Goal: Transaction & Acquisition: Register for event/course

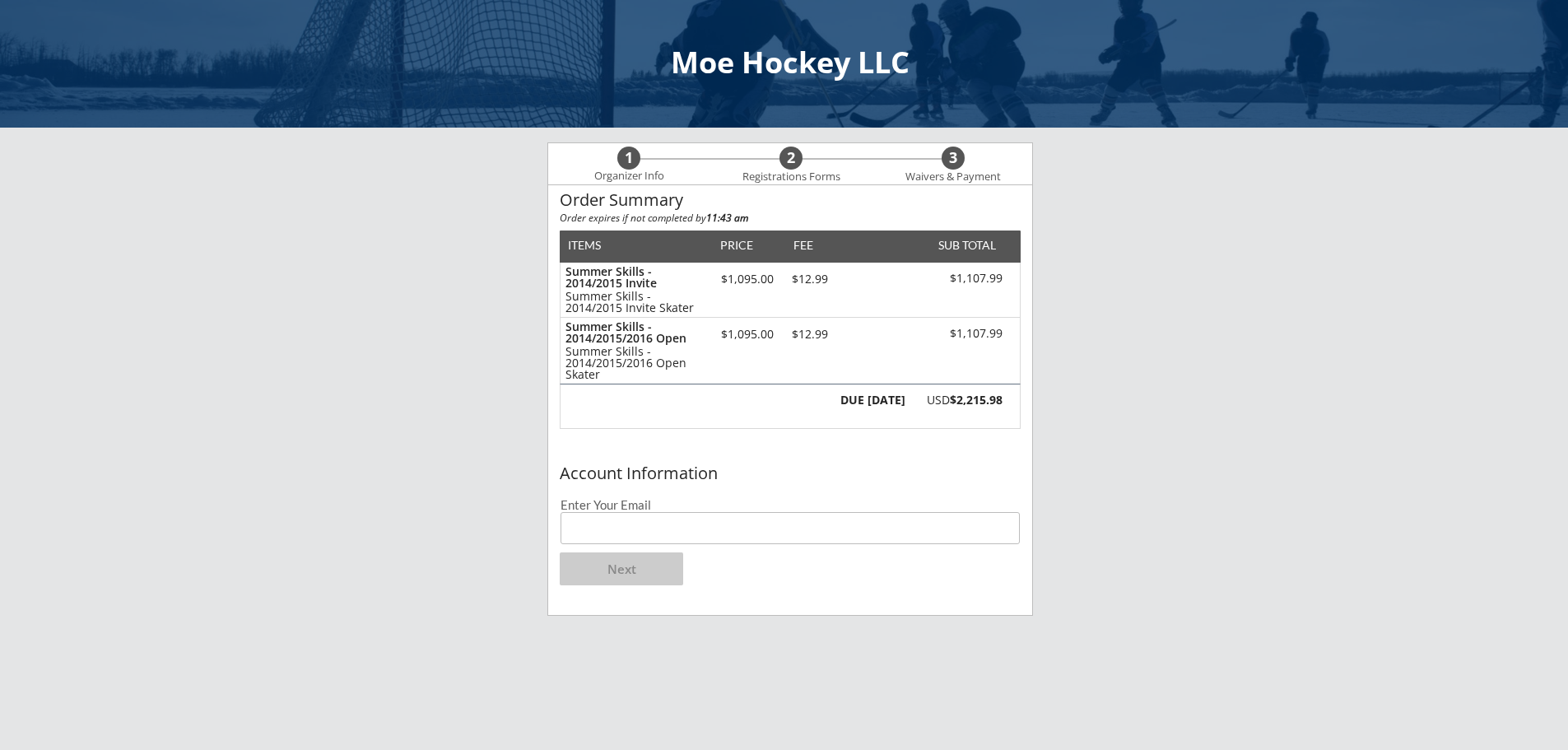
click at [724, 528] on input "email" at bounding box center [790, 529] width 459 height 32
type input "[EMAIL_ADDRESS][DOMAIN_NAME]"
click at [628, 568] on button "Next" at bounding box center [621, 568] width 124 height 33
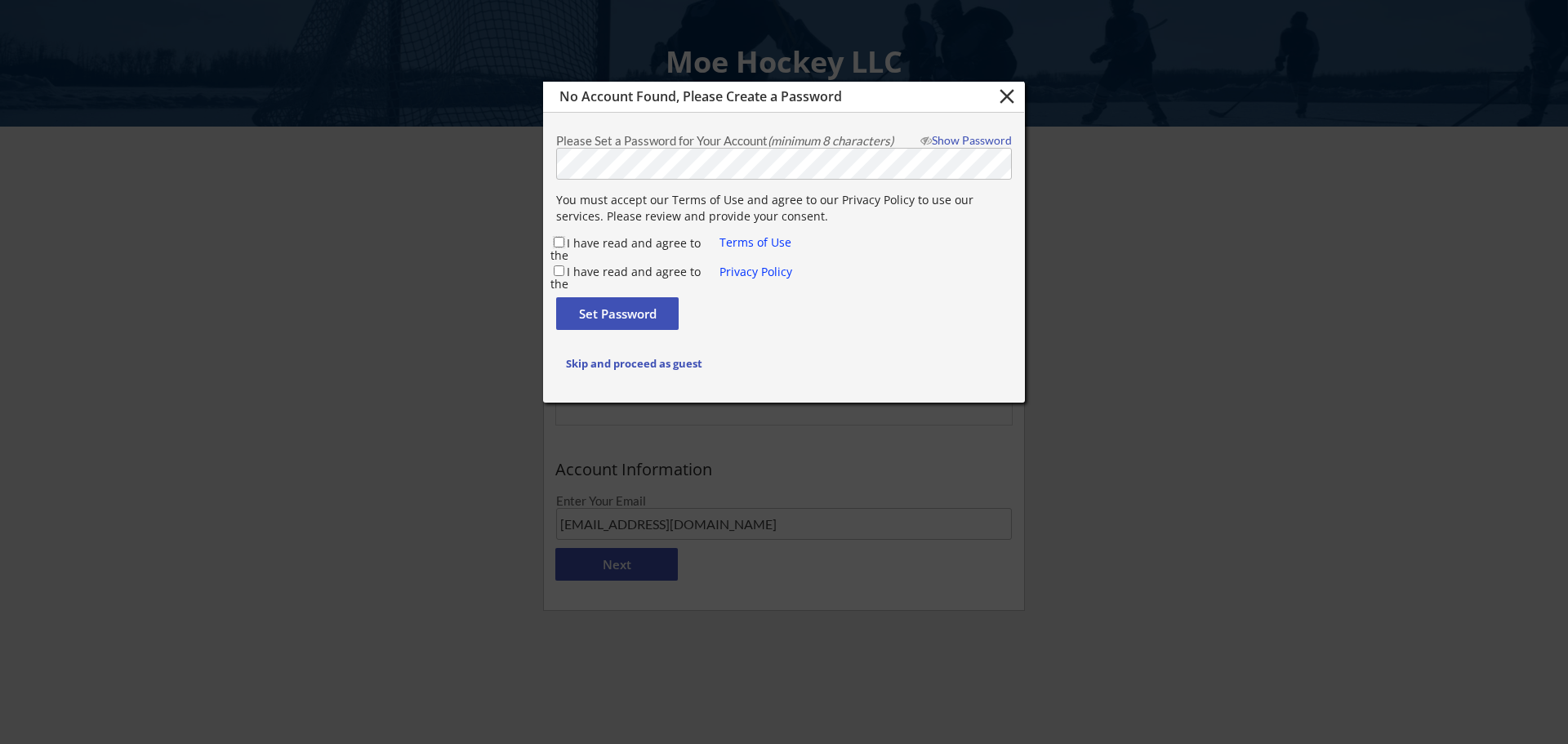
click at [561, 237] on input "I have read and agree to the" at bounding box center [558, 242] width 10 height 10
checkbox input "true"
click at [554, 272] on input "I have read and agree to the" at bounding box center [558, 270] width 10 height 10
checkbox input "true"
click at [603, 310] on button "Set Password" at bounding box center [617, 313] width 123 height 33
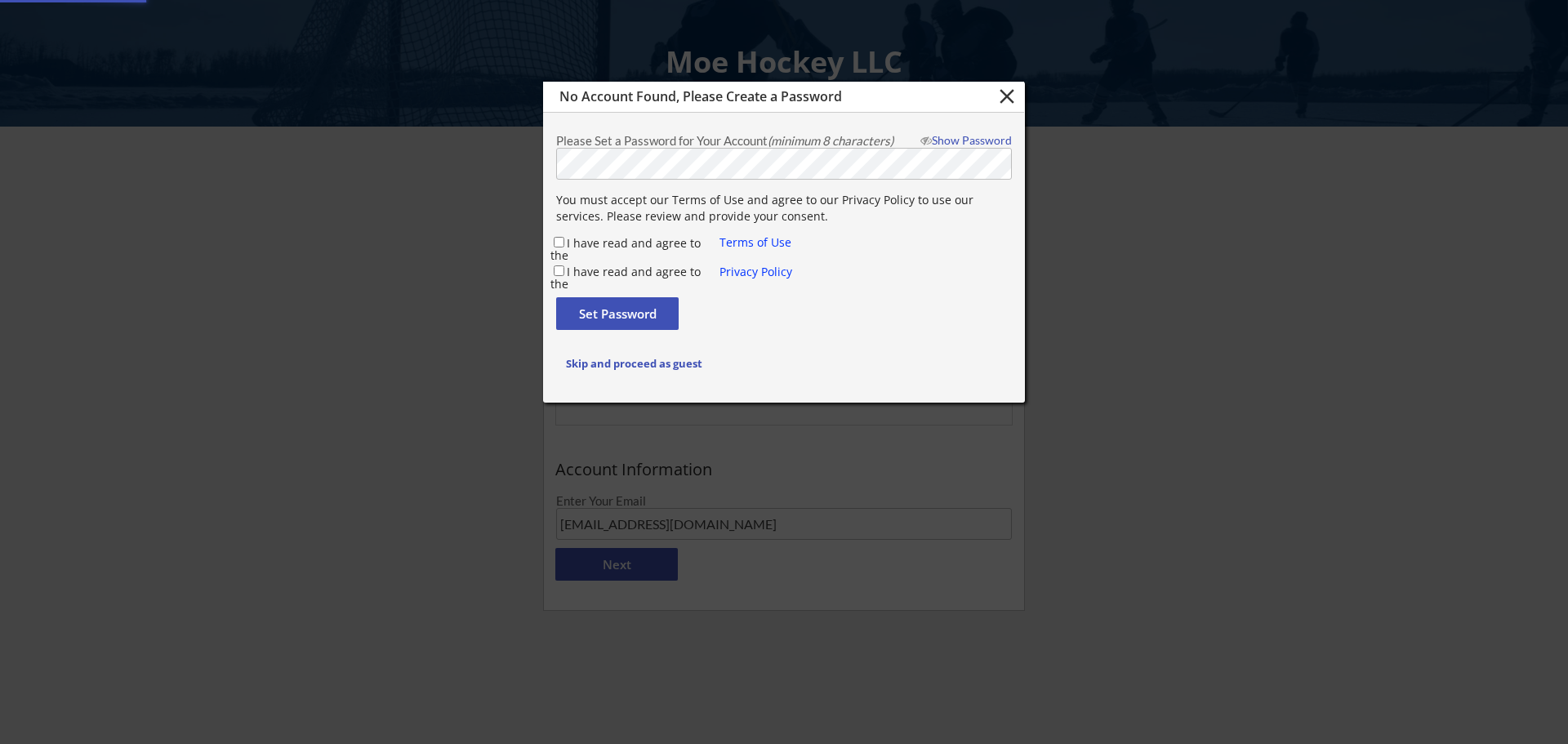
checkbox input "false"
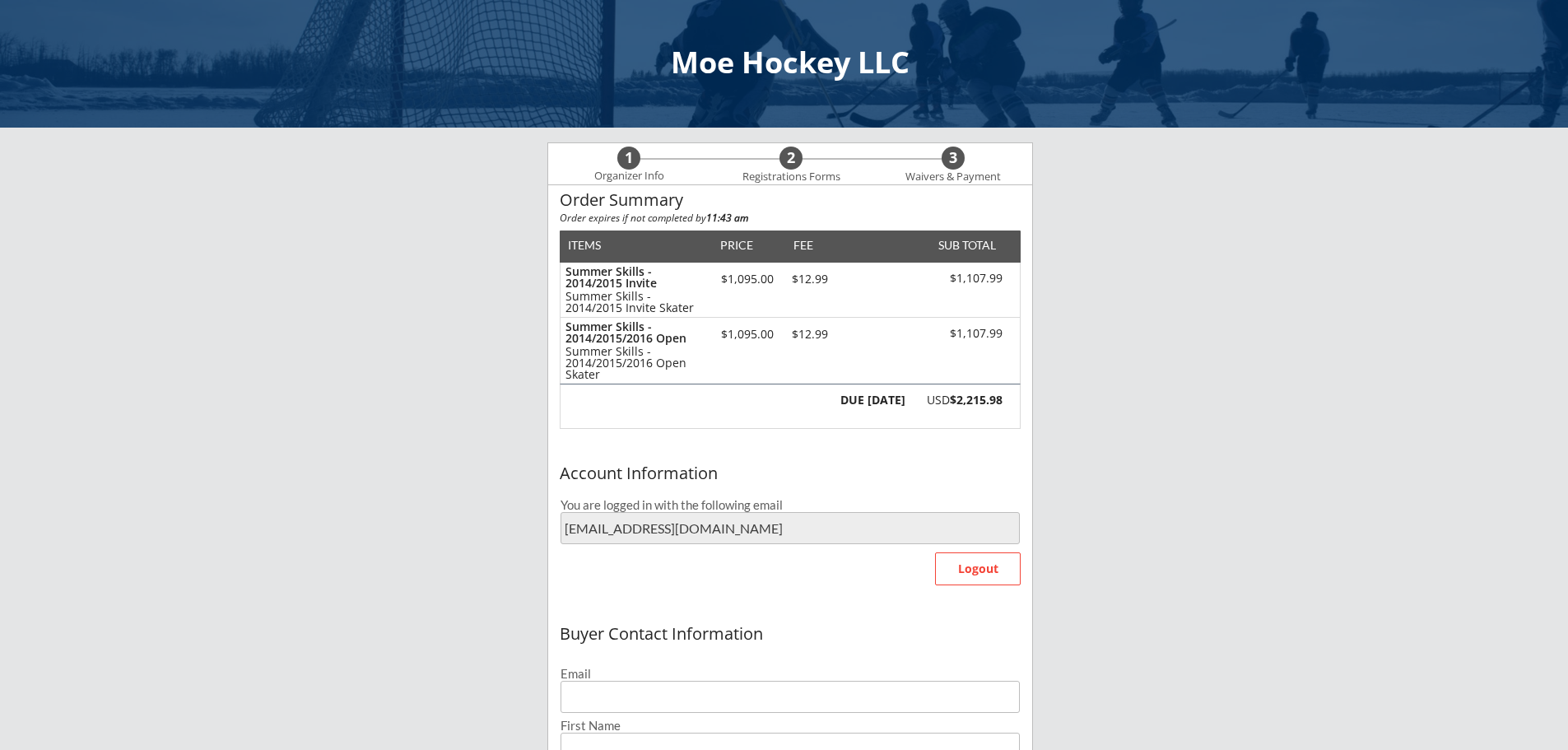
type input "[EMAIL_ADDRESS][DOMAIN_NAME]"
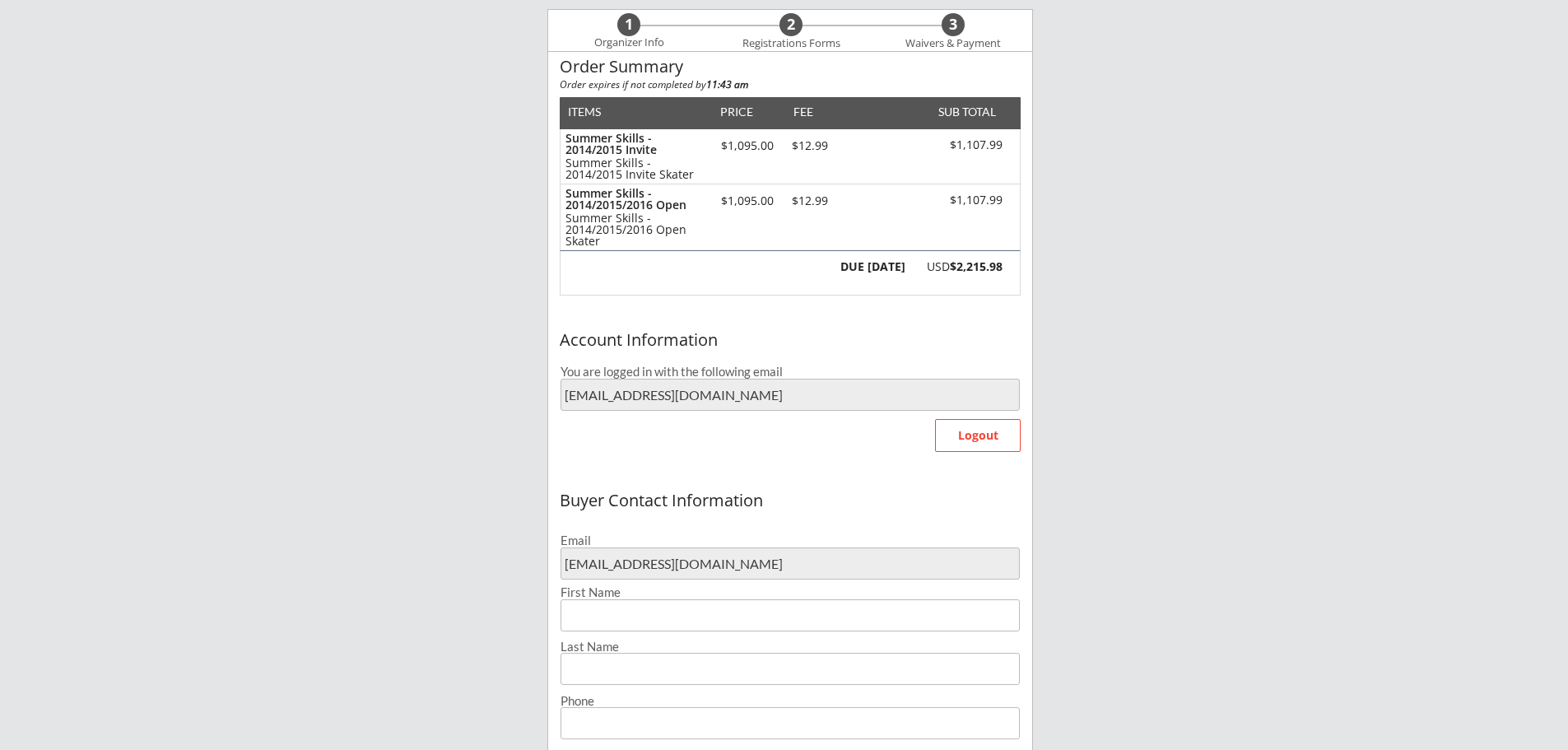
scroll to position [411, 0]
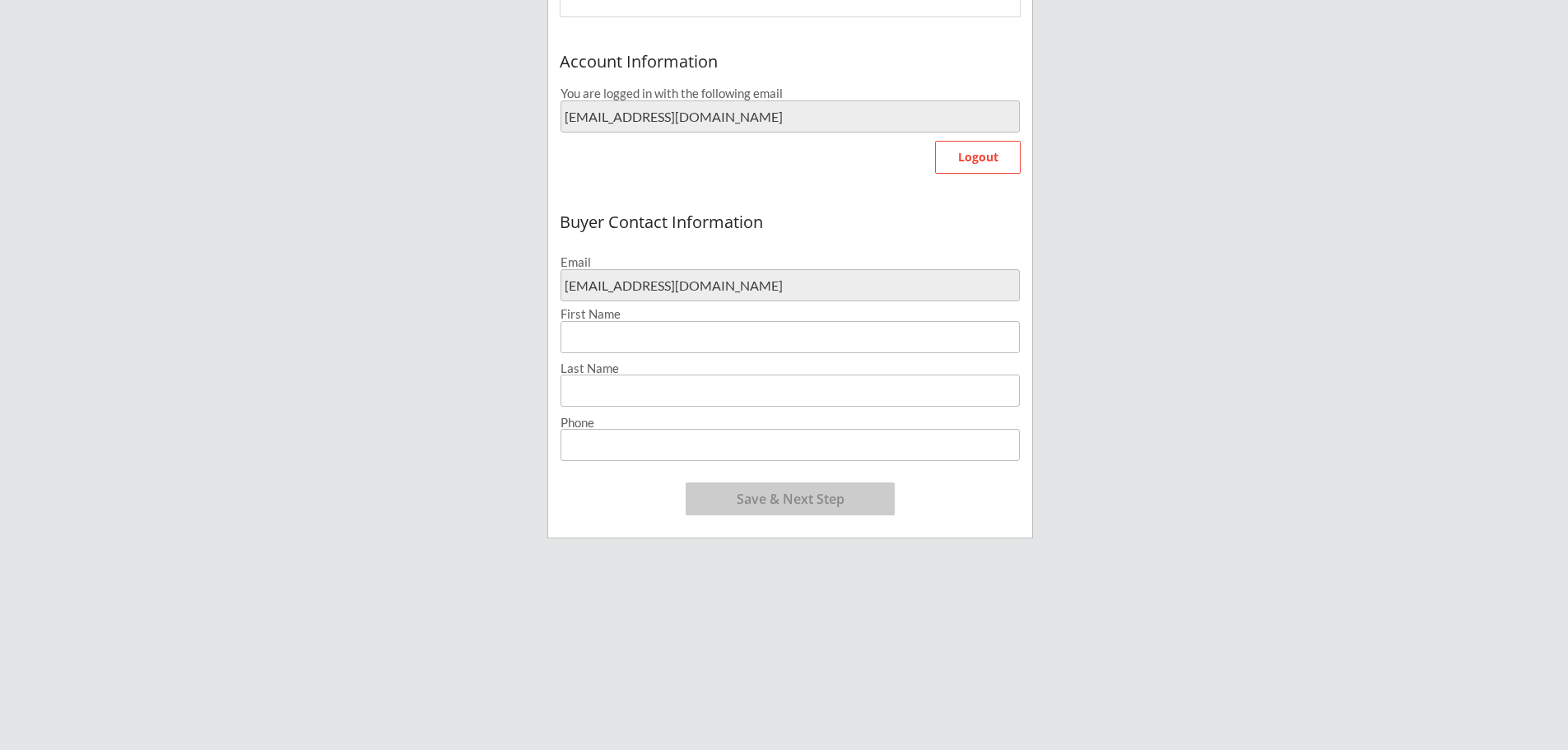
click at [635, 328] on input "input" at bounding box center [790, 338] width 459 height 32
type input "[PERSON_NAME]"
type input "O'Brien"
type input "[PHONE_NUMBER]"
click at [786, 509] on button "Save & Next Step" at bounding box center [789, 498] width 209 height 33
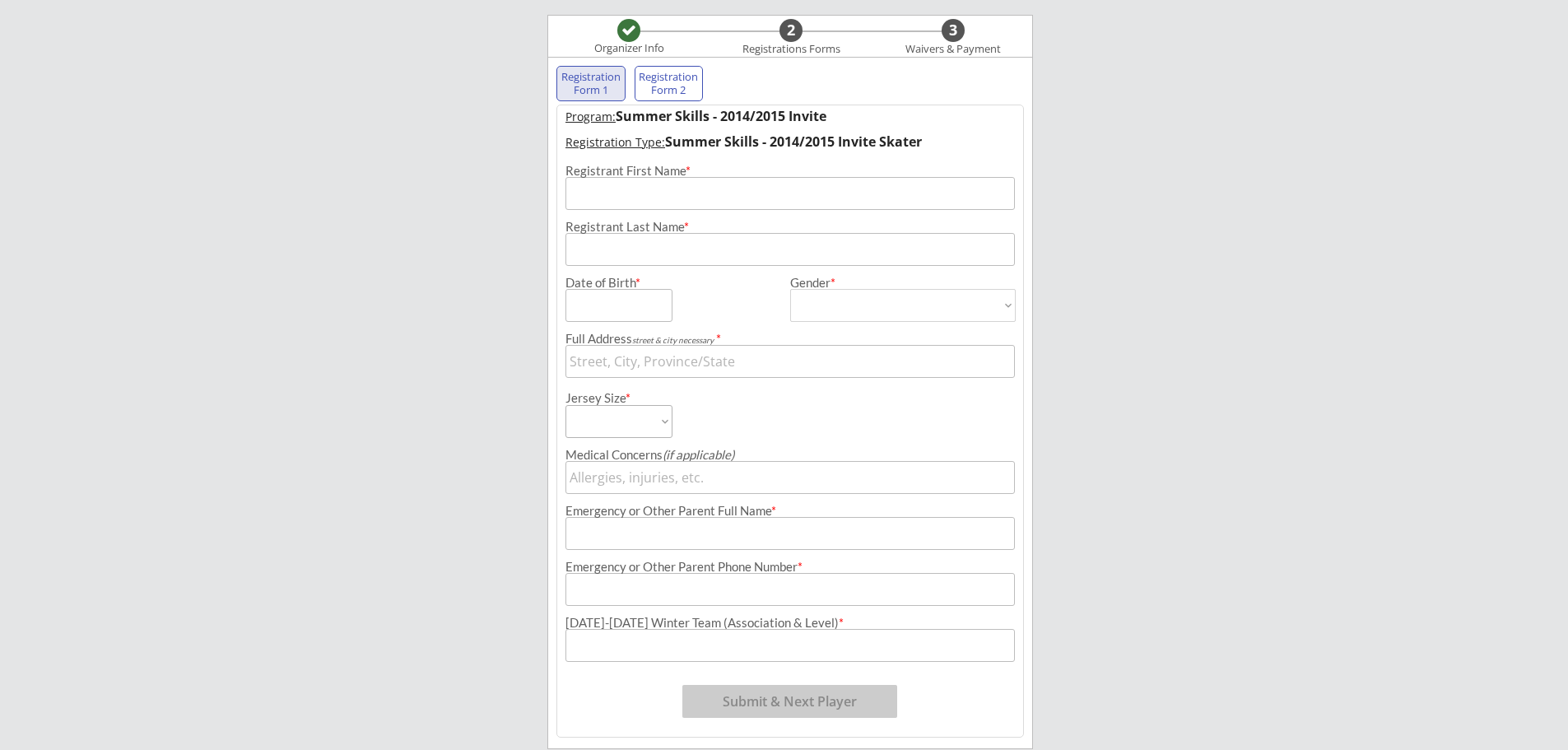
scroll to position [126, 0]
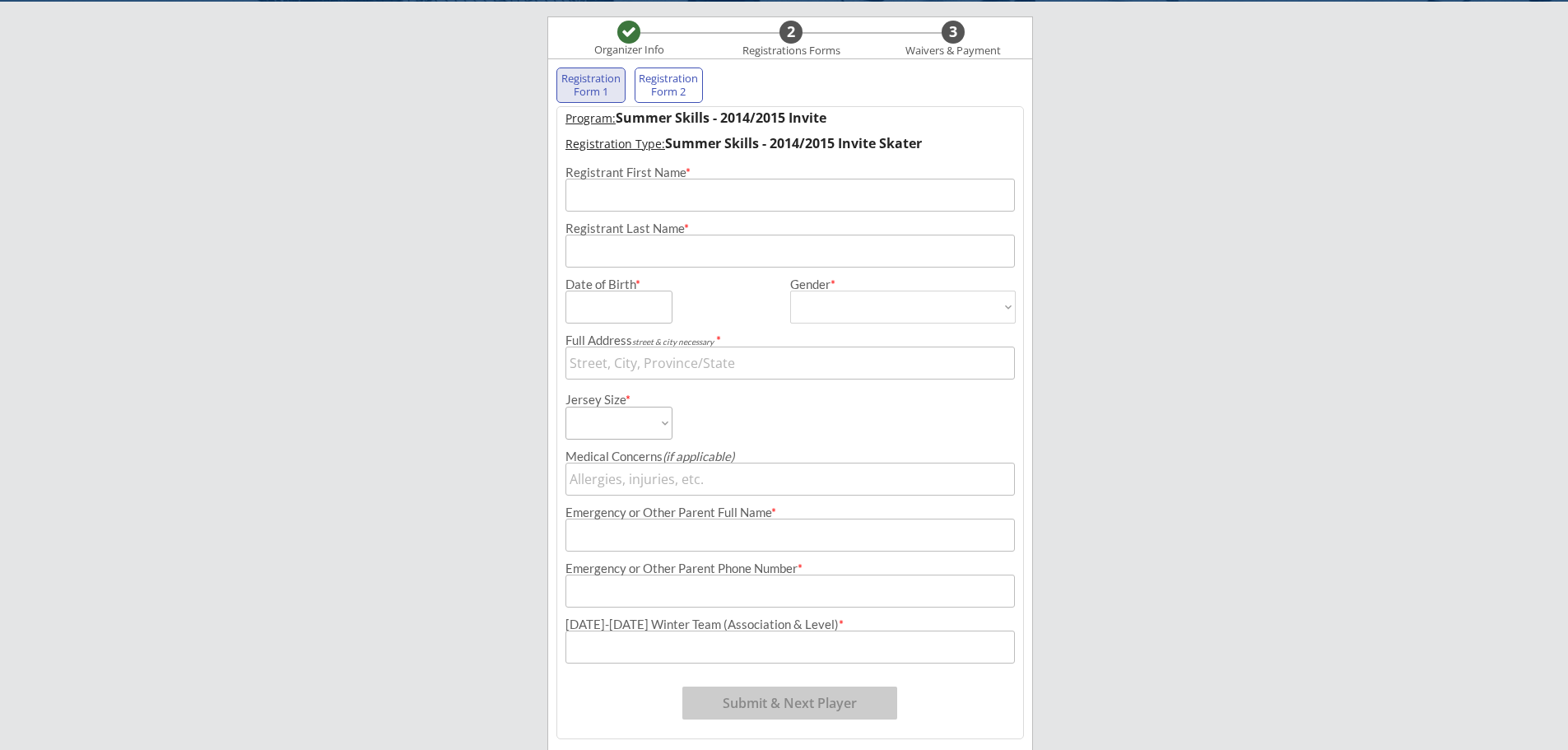
click at [698, 204] on input "input" at bounding box center [790, 195] width 450 height 33
type input "[PERSON_NAME]"
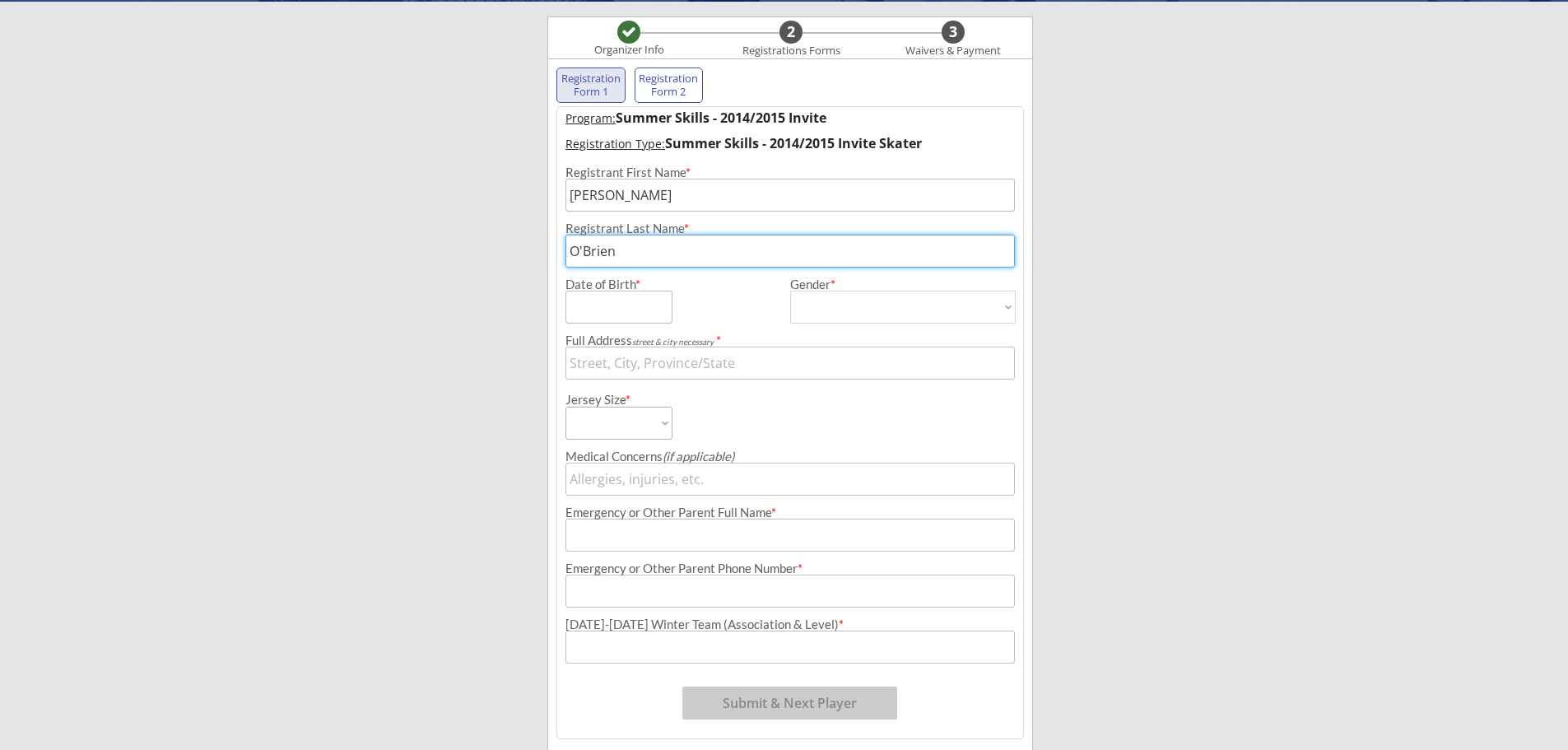
type input "O'Brien"
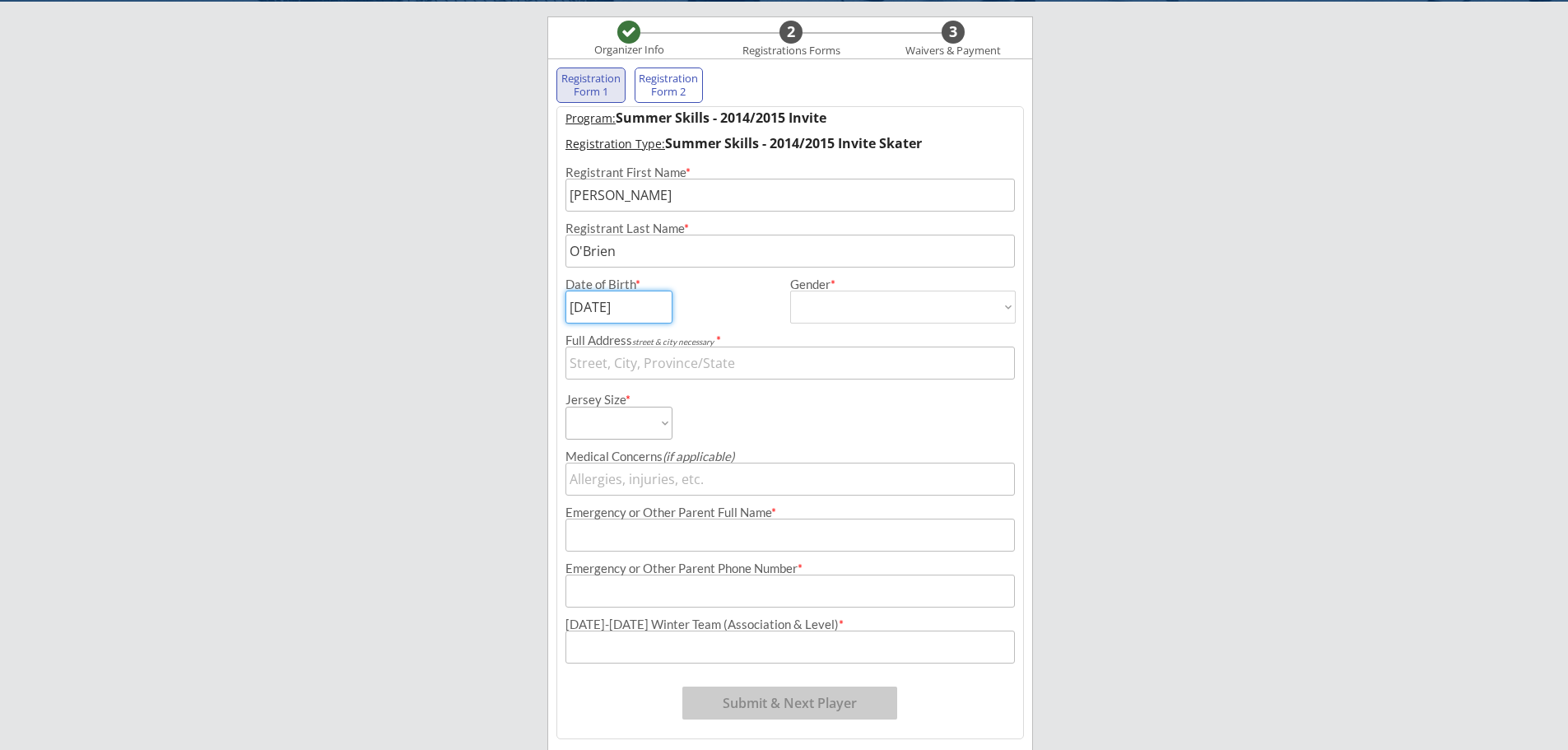
type input "[DATE]"
select select ""[DEMOGRAPHIC_DATA]""
type input "[DEMOGRAPHIC_DATA]"
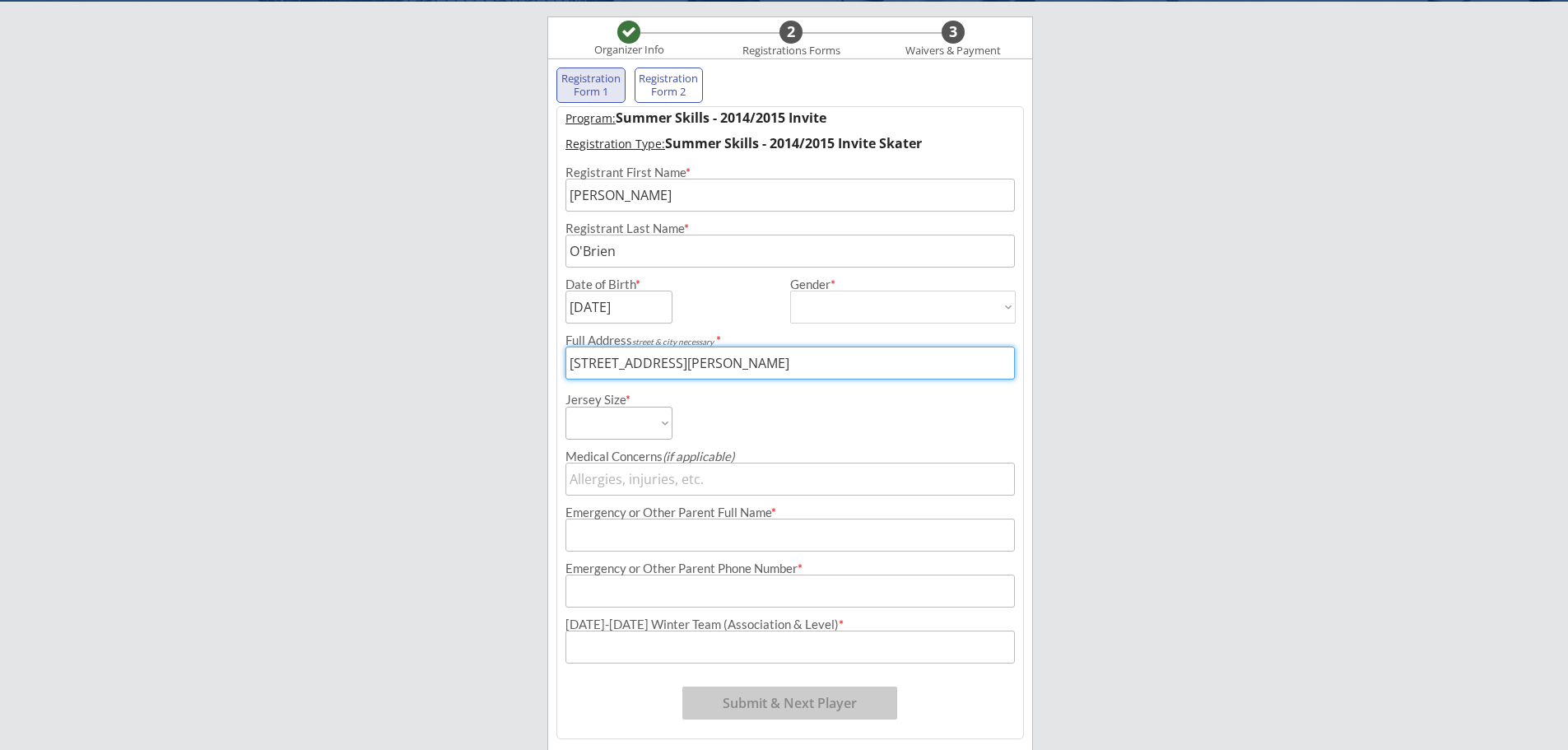
type input "[STREET_ADDRESS][PERSON_NAME]"
click at [642, 434] on select "Adult Small Youth Large Youth Medium Youth Small Intermediate Goalie Cut Adult …" at bounding box center [618, 423] width 107 height 33
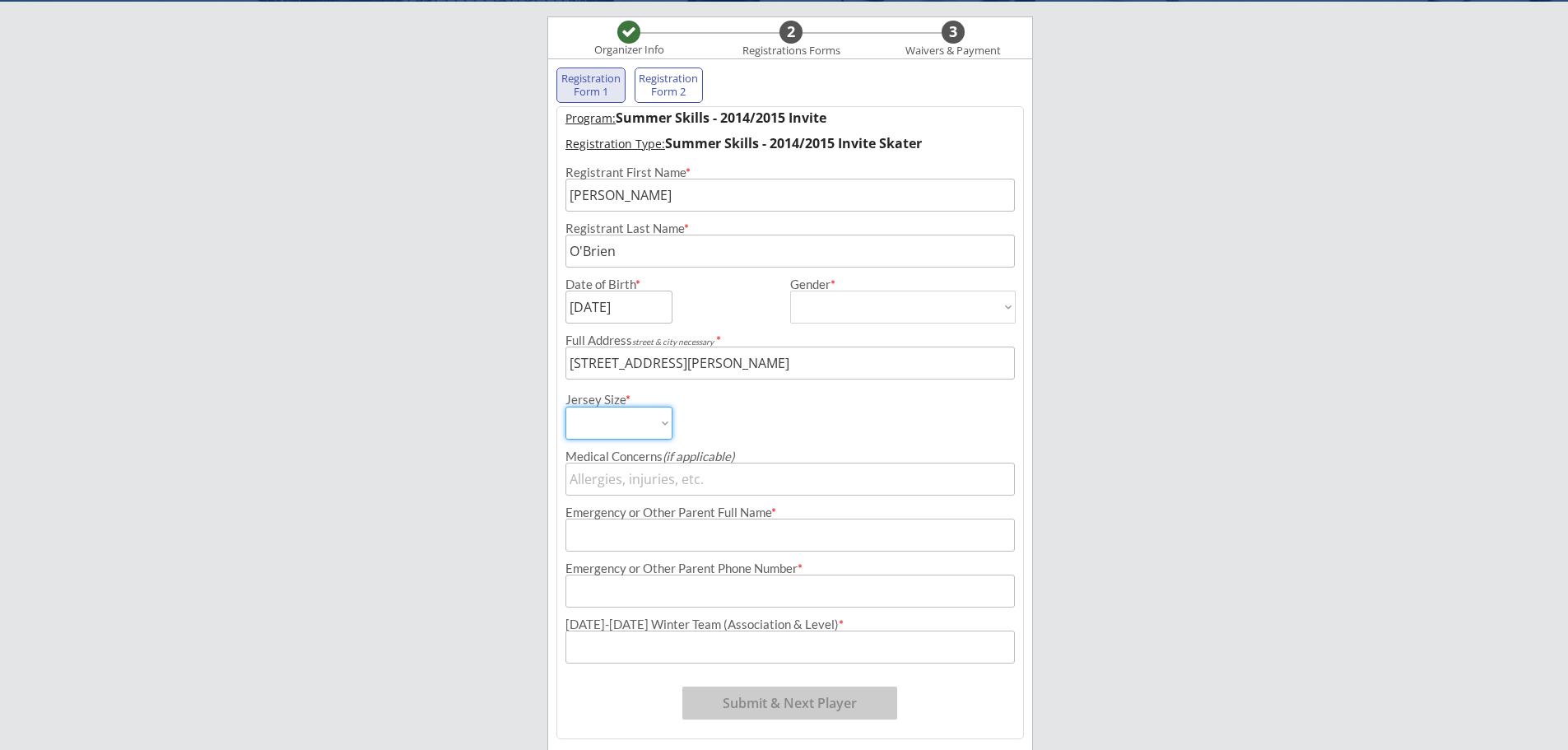
select select ""Youth Large""
click at [565, 407] on select "Adult Small Youth Large Youth Medium Youth Small Intermediate Goalie Cut Adult …" at bounding box center [618, 423] width 107 height 33
click at [654, 429] on select "Adult Small Youth Large Youth Medium Youth Small Intermediate Goalie Cut Adult …" at bounding box center [618, 423] width 107 height 33
click at [565, 407] on select "Adult Small Youth Large Youth Medium Youth Small Intermediate Goalie Cut Adult …" at bounding box center [618, 423] width 107 height 33
click at [674, 482] on input "input" at bounding box center [790, 479] width 450 height 33
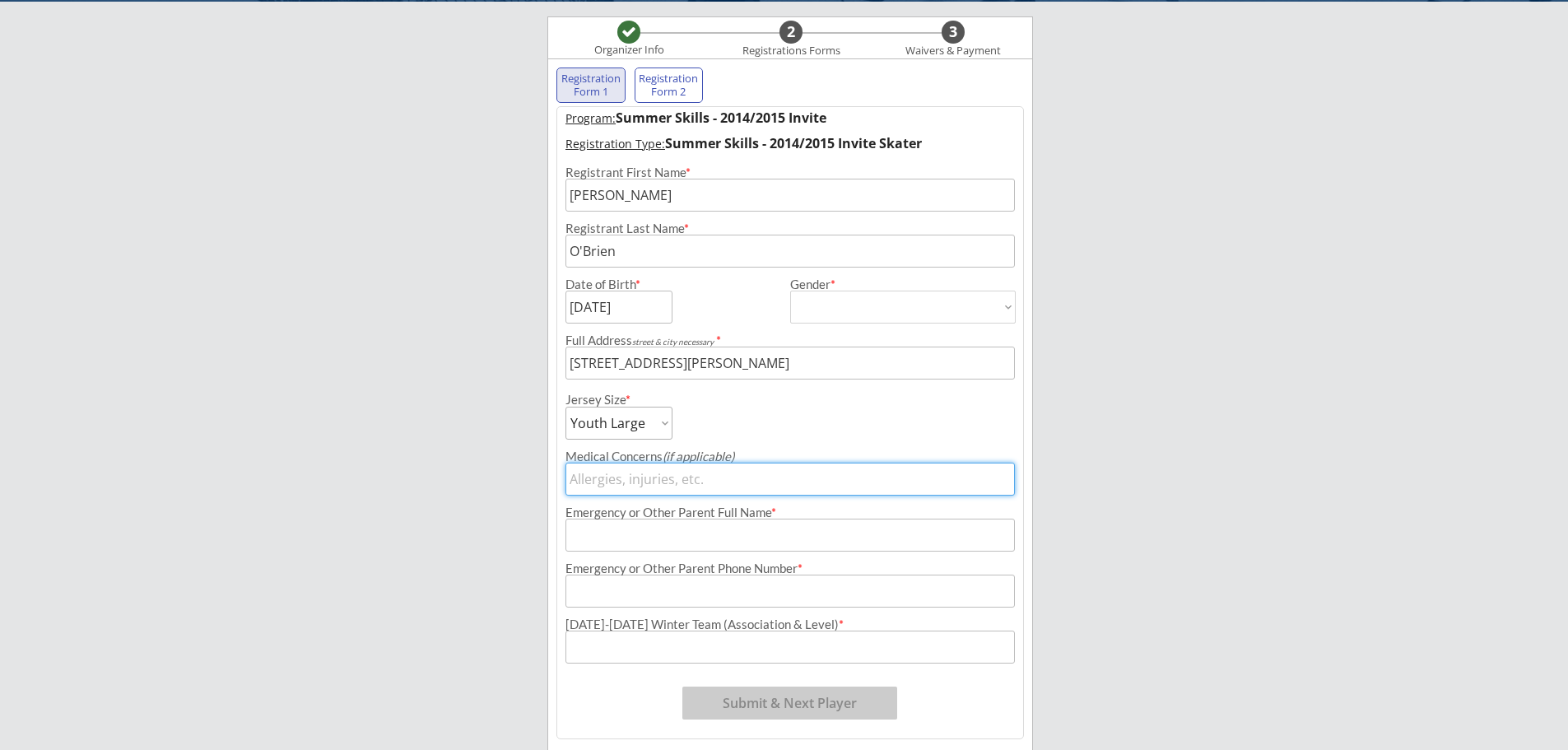
click at [696, 529] on input "input" at bounding box center [790, 535] width 450 height 33
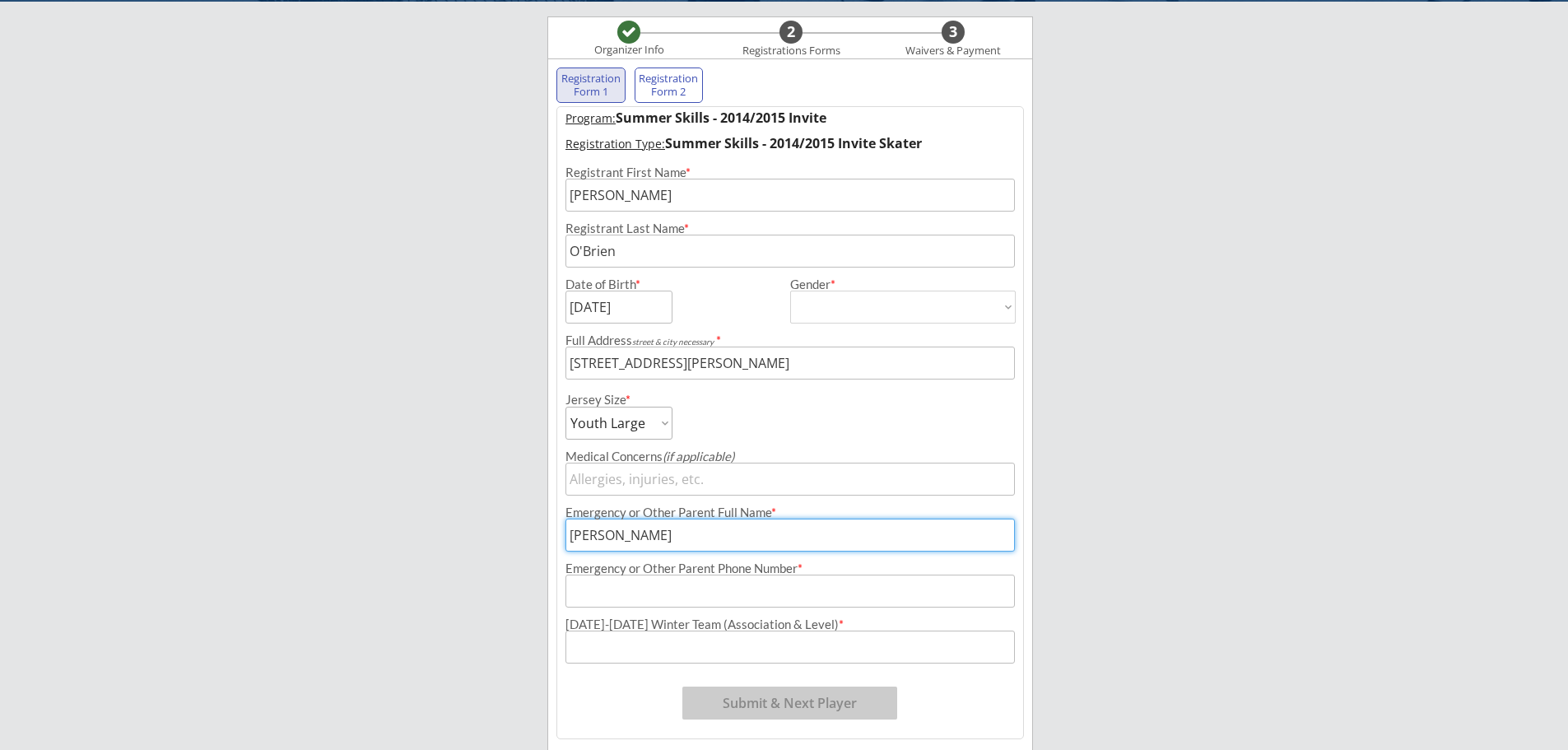
type input "[PERSON_NAME]"
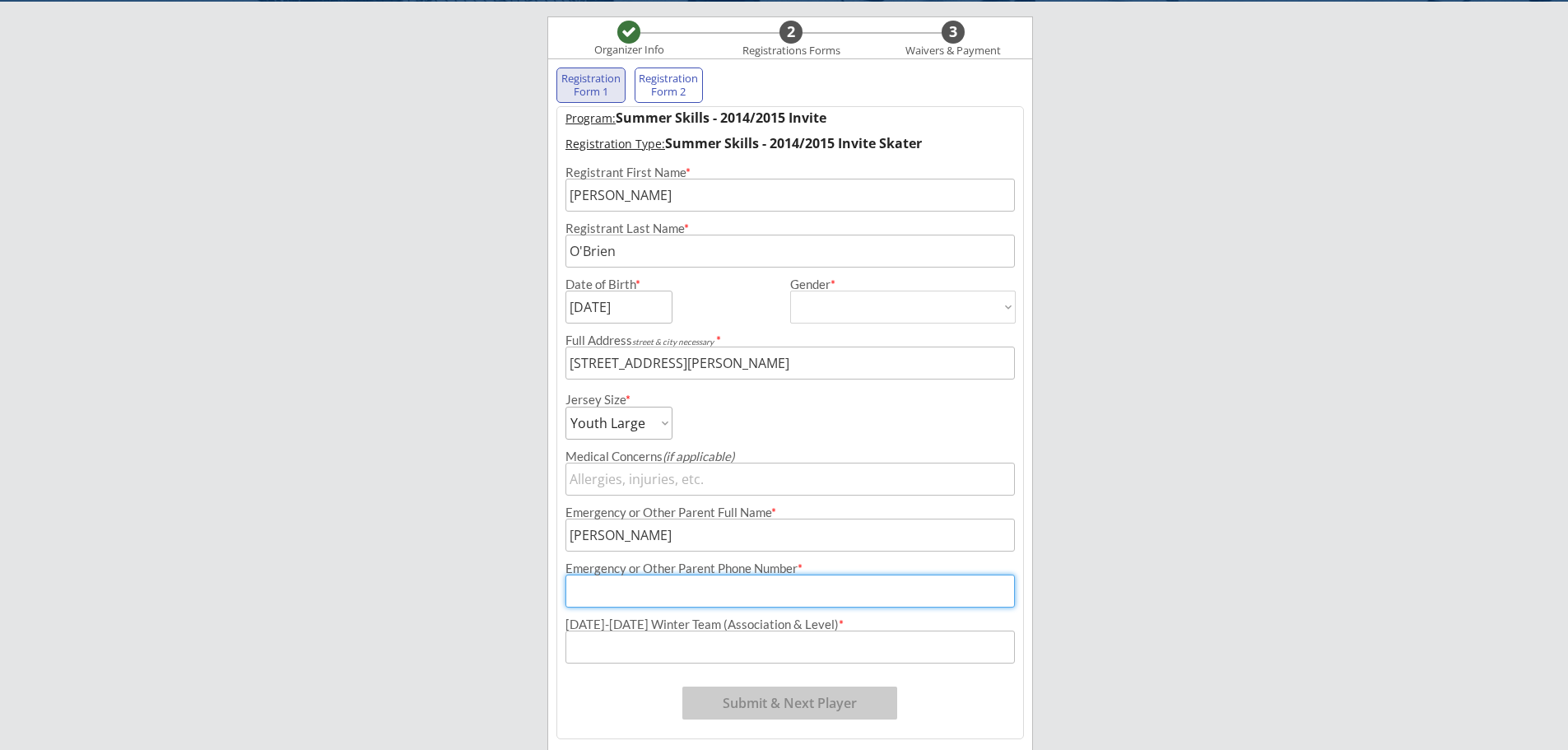
type input "(6__) ___-____"
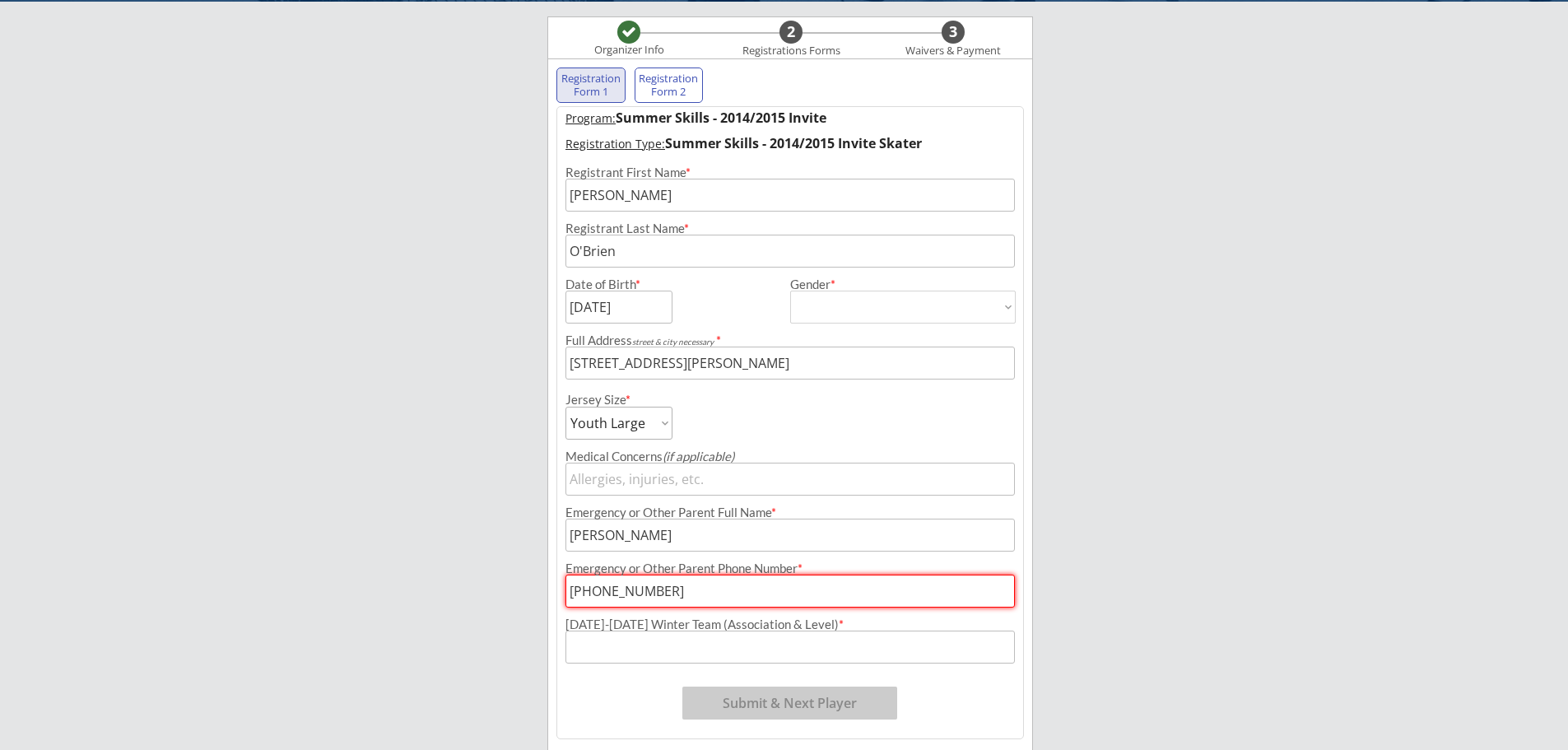
type input "[PHONE_NUMBER]"
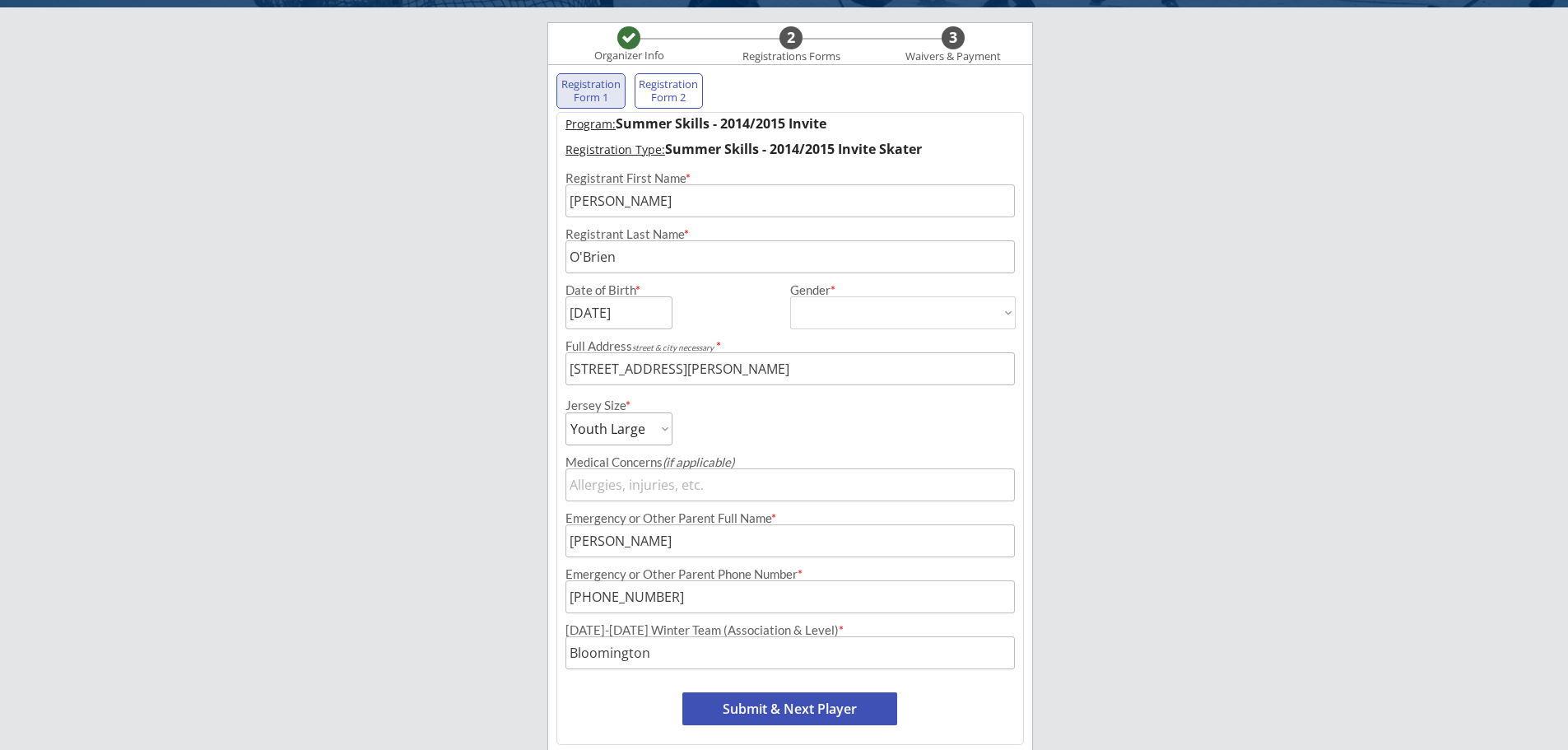
scroll to position [245, 0]
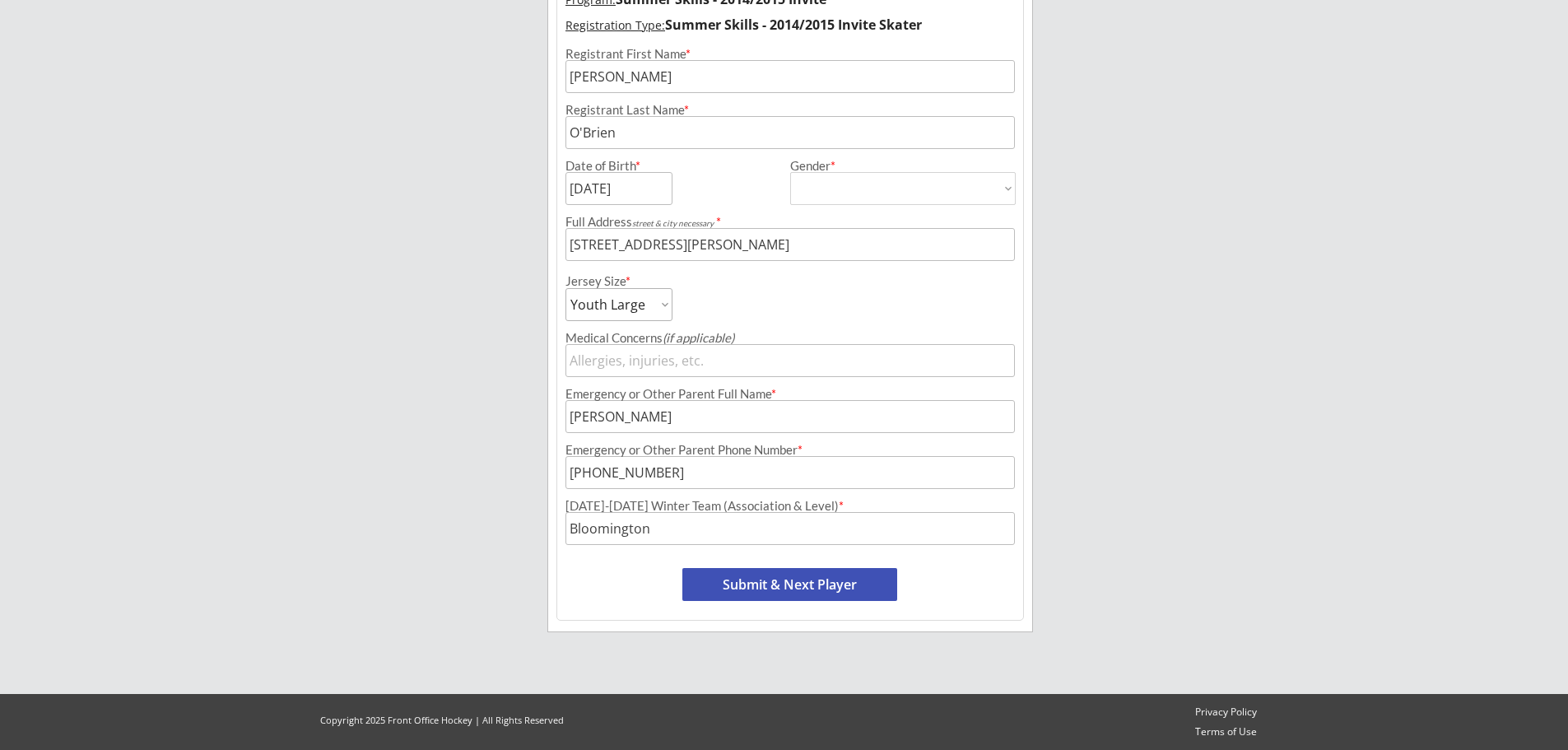
click at [802, 517] on input "input" at bounding box center [790, 529] width 450 height 33
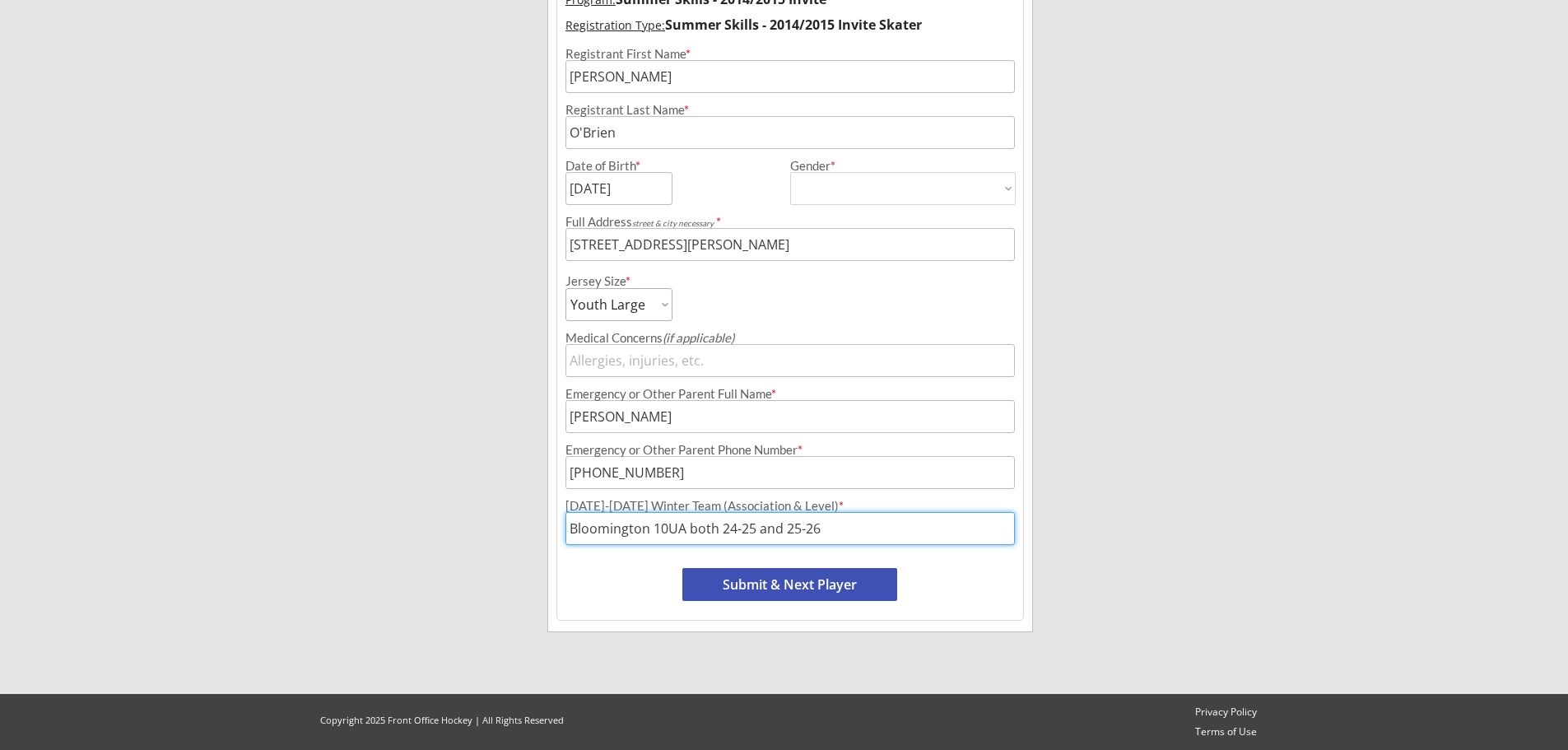
type input "Bloomington 10UA both 24-25 and 25-26"
click at [797, 585] on button "Submit & Next Player" at bounding box center [789, 584] width 215 height 33
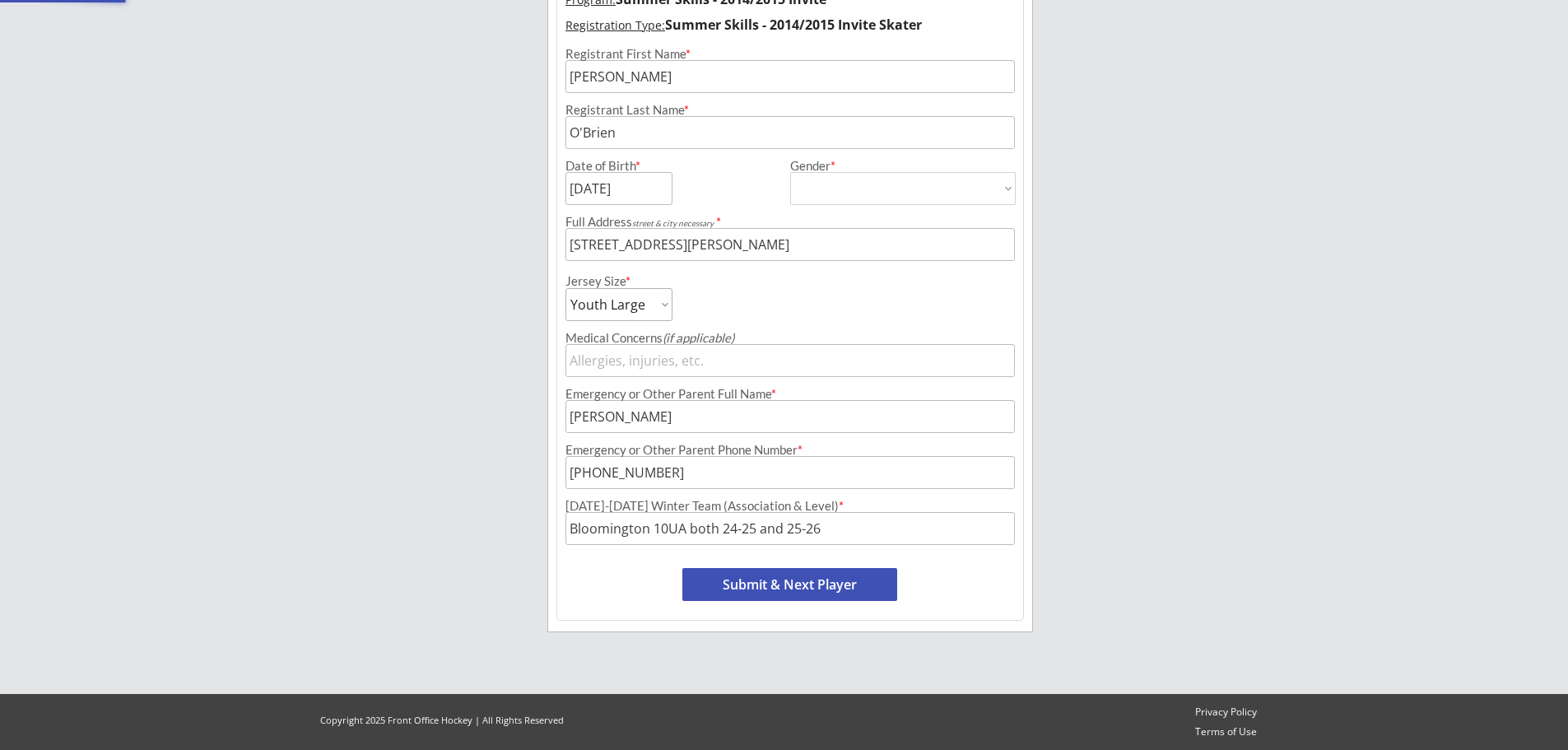
select select ""PLACEHOLDER_1427118222253""
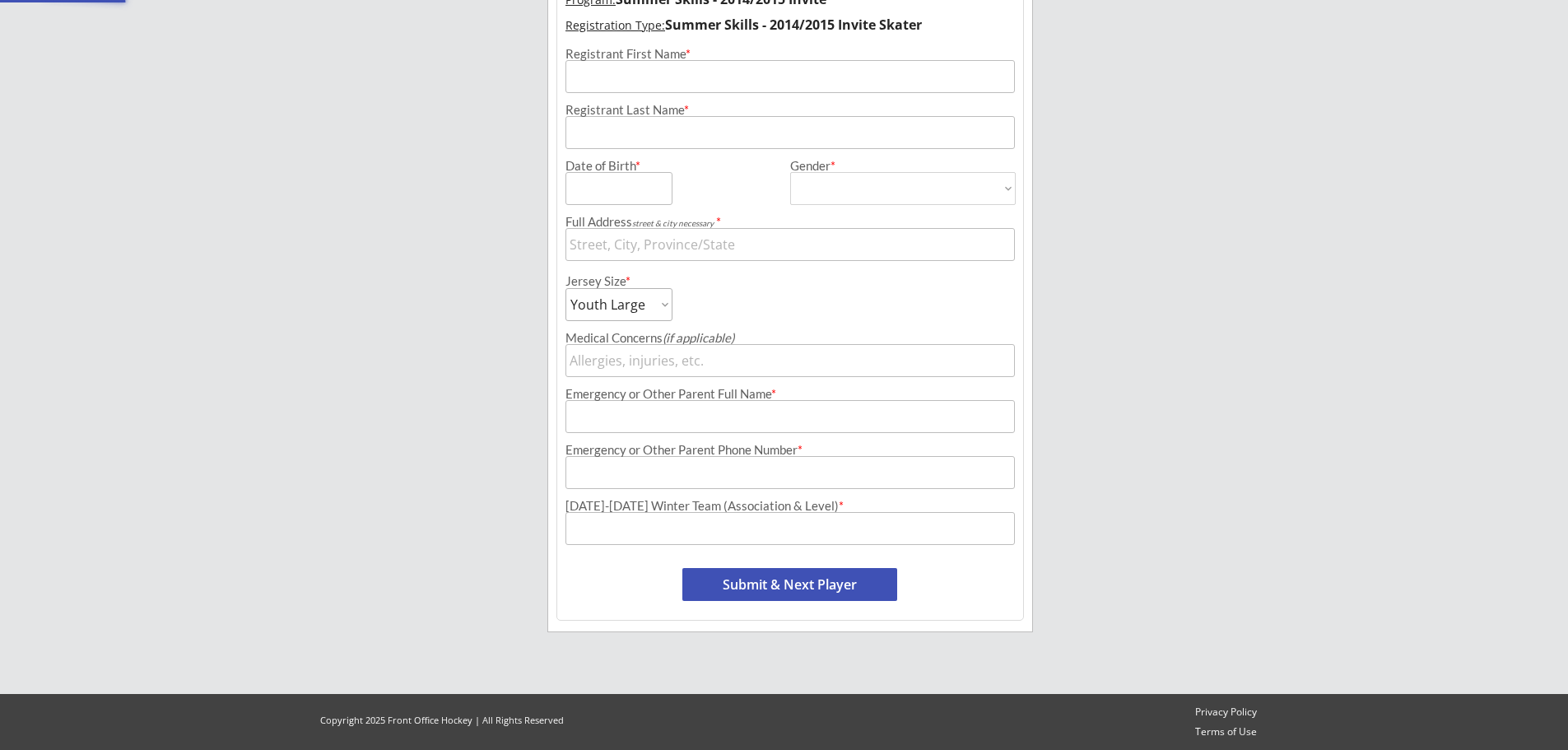
select select ""PLACEHOLDER_1427118222253""
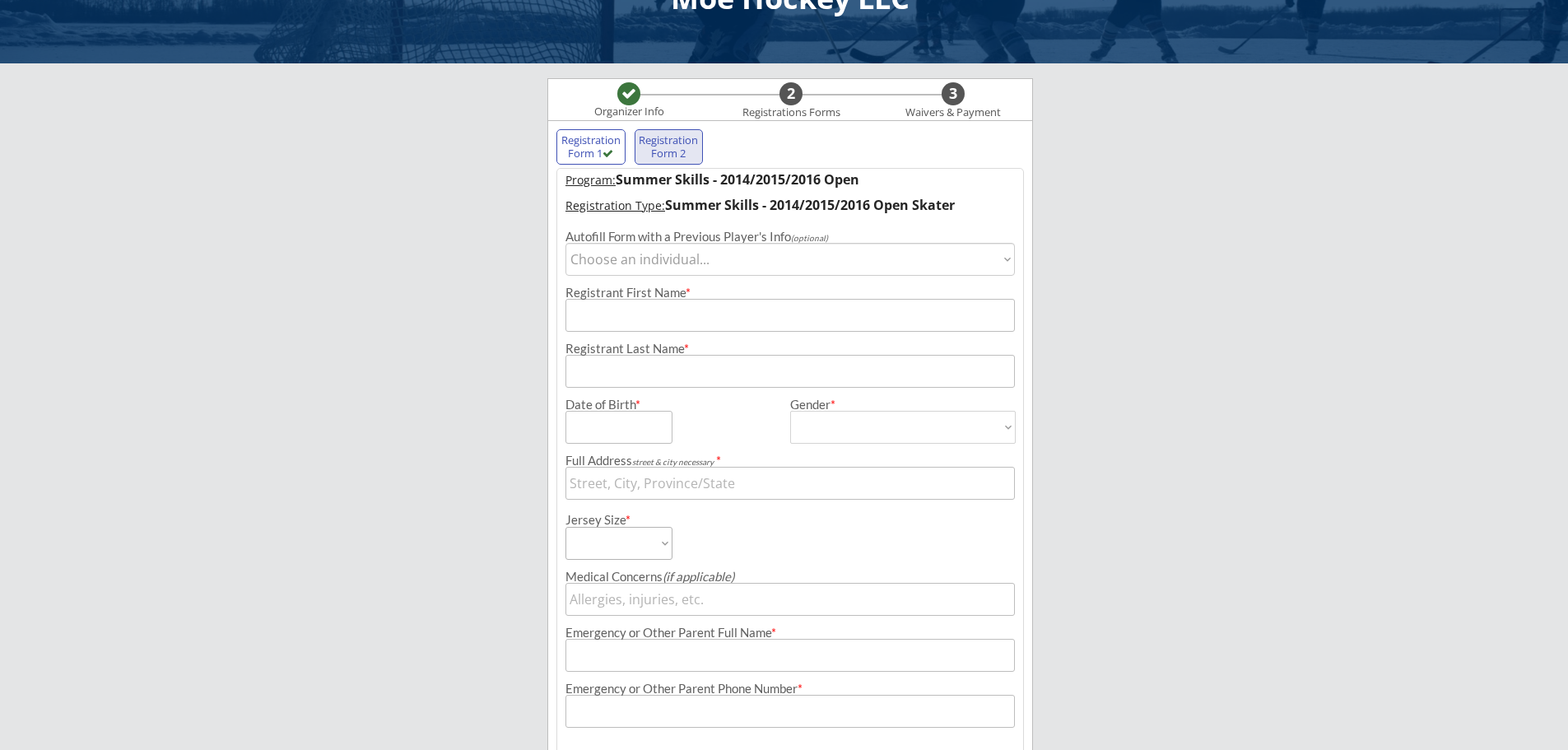
scroll to position [0, 0]
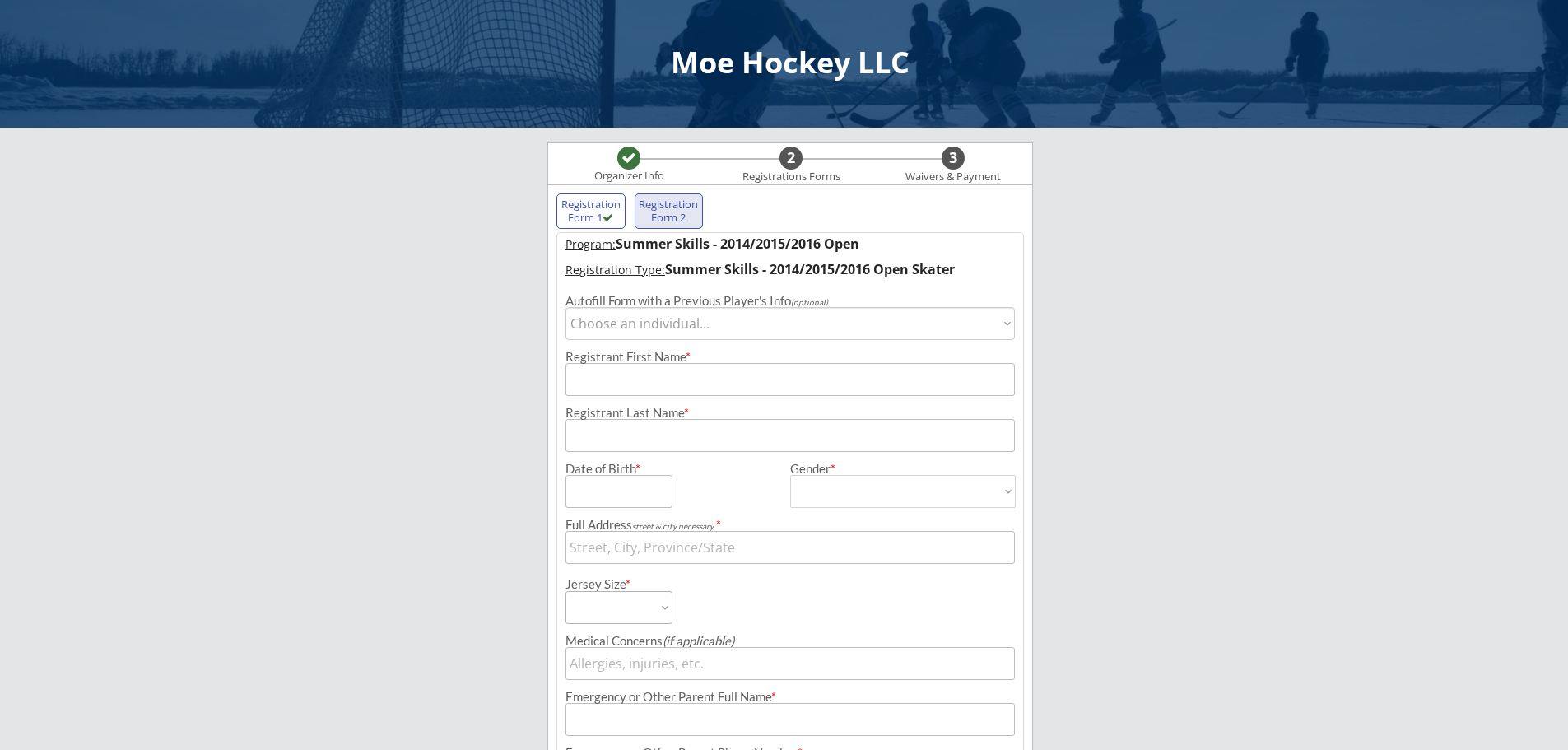
click at [653, 324] on select "Choose an individual... [PERSON_NAME]" at bounding box center [790, 323] width 450 height 33
click at [501, 336] on div "Moe Hockey LLC Organizer Info 2 Registrations Forms 3 Waivers & Payment Registr…" at bounding box center [784, 502] width 1568 height 1004
click at [606, 380] on input "input" at bounding box center [790, 379] width 450 height 33
type input "[PERSON_NAME]"
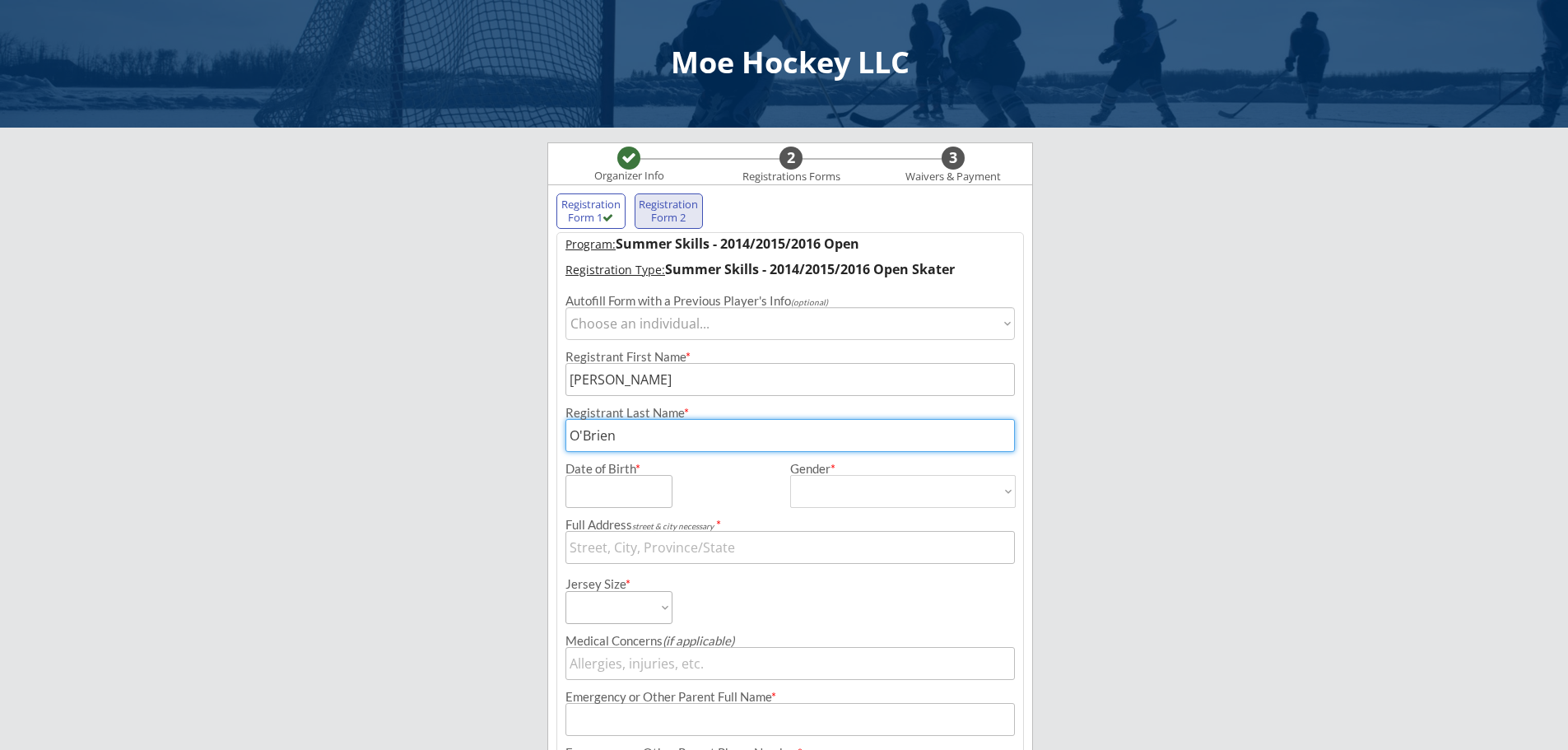
type input "O'Brien"
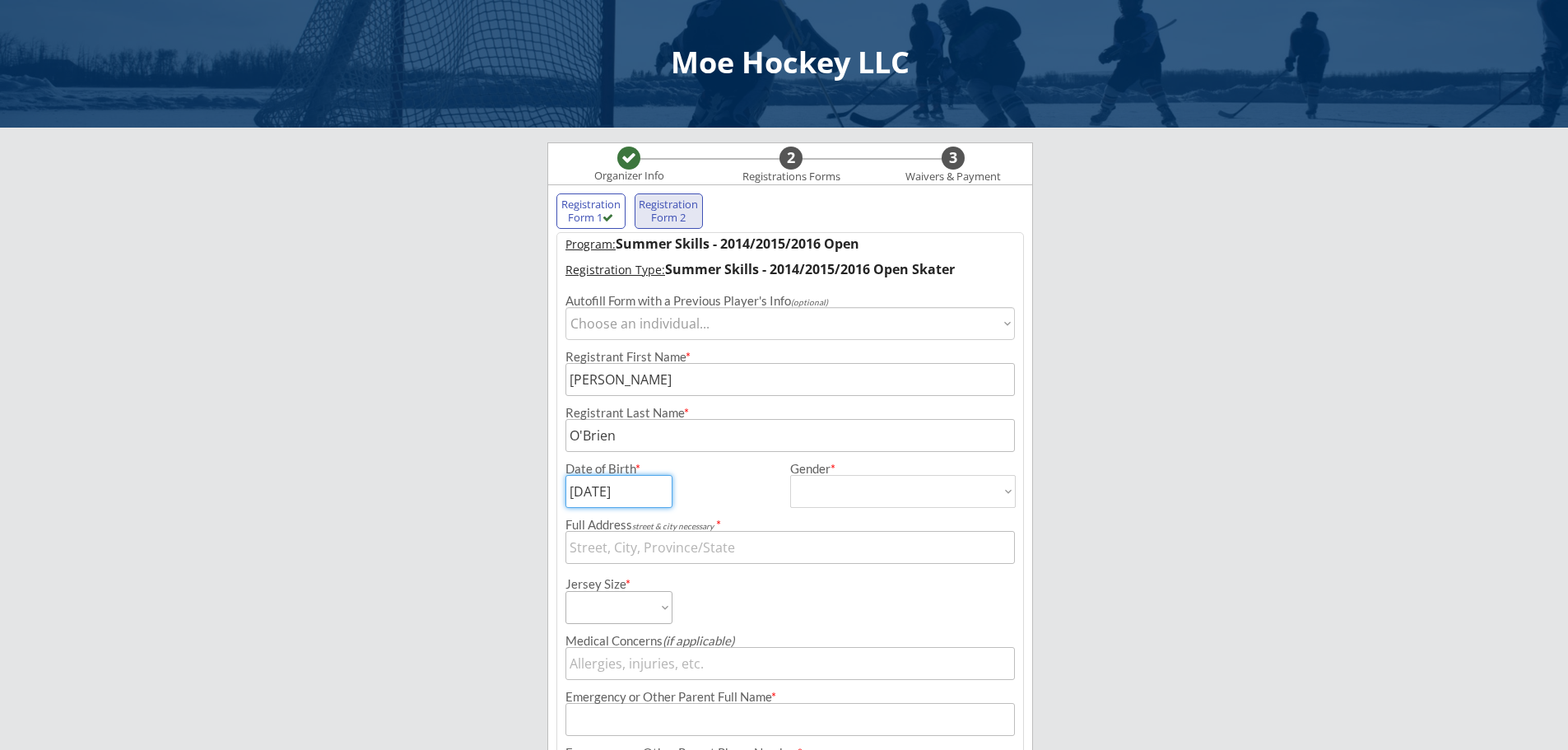
type input "[DATE]"
select select ""[DEMOGRAPHIC_DATA]""
type input "[DEMOGRAPHIC_DATA]"
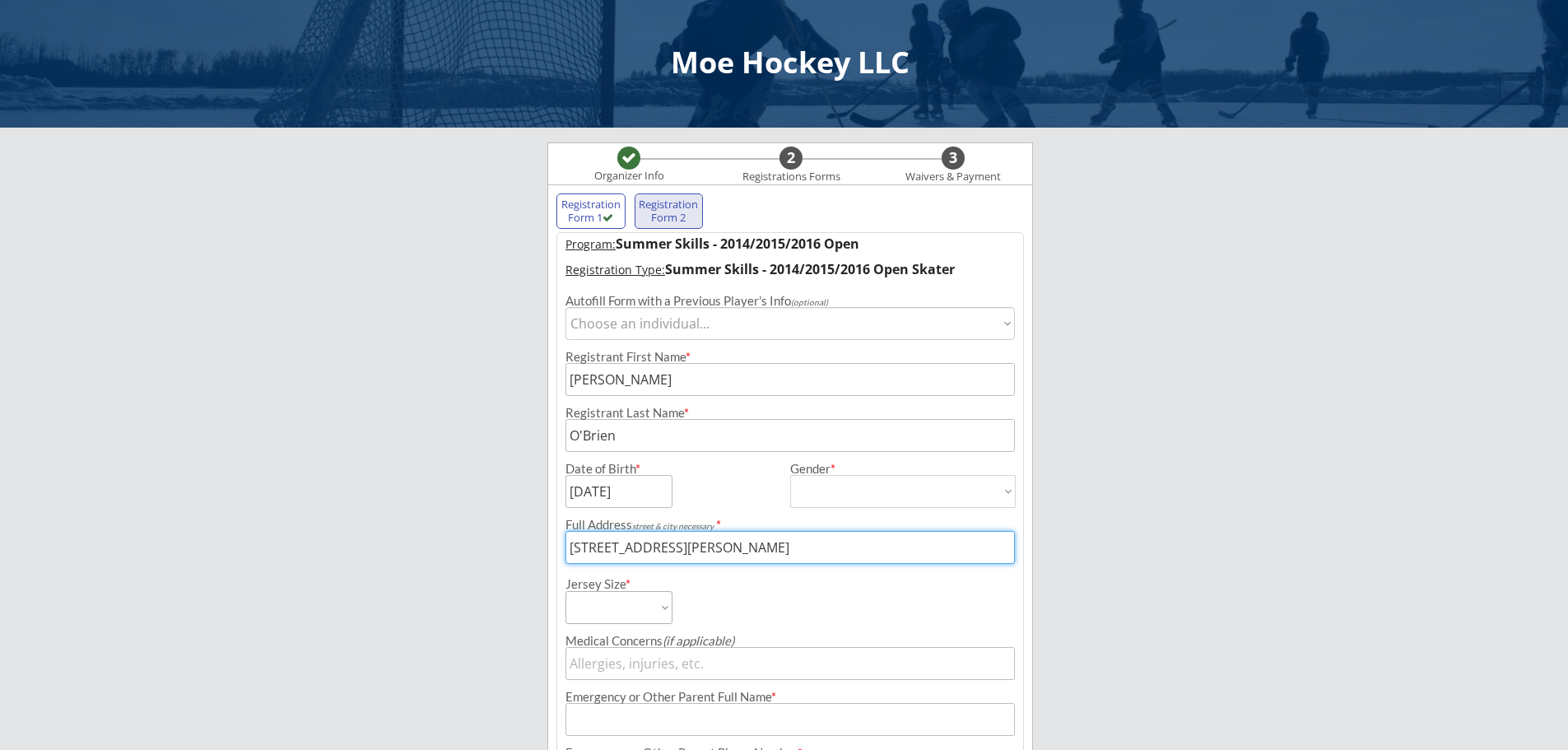
type input "[STREET_ADDRESS][PERSON_NAME]"
click at [611, 607] on select "Adult Small Youth Large Youth Medium Youth Small Youth Goalie Cut Intermediate …" at bounding box center [618, 607] width 107 height 33
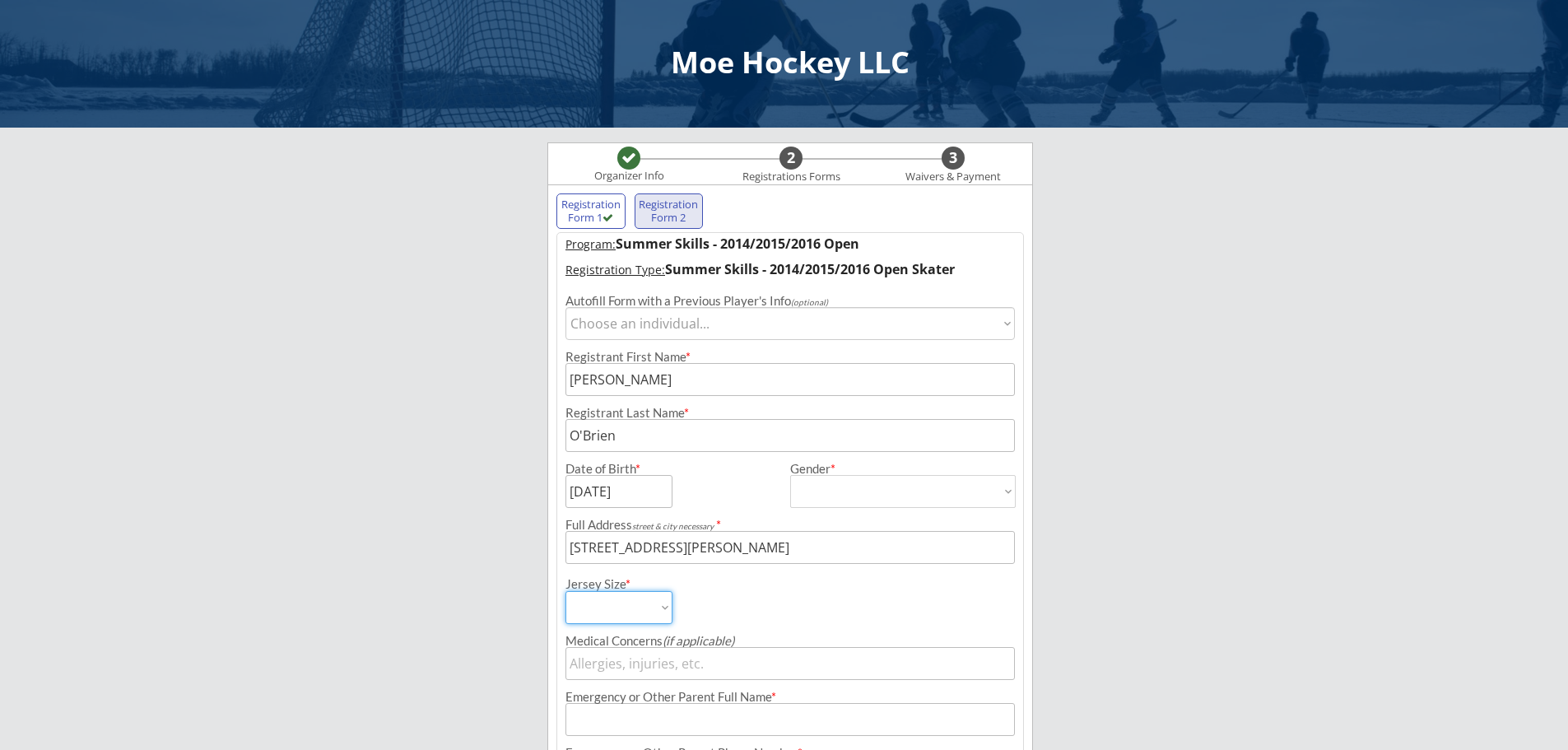
select select ""Youth Medium""
click at [565, 591] on select "Adult Small Youth Large Youth Medium Youth Small Youth Goalie Cut Intermediate …" at bounding box center [618, 607] width 107 height 33
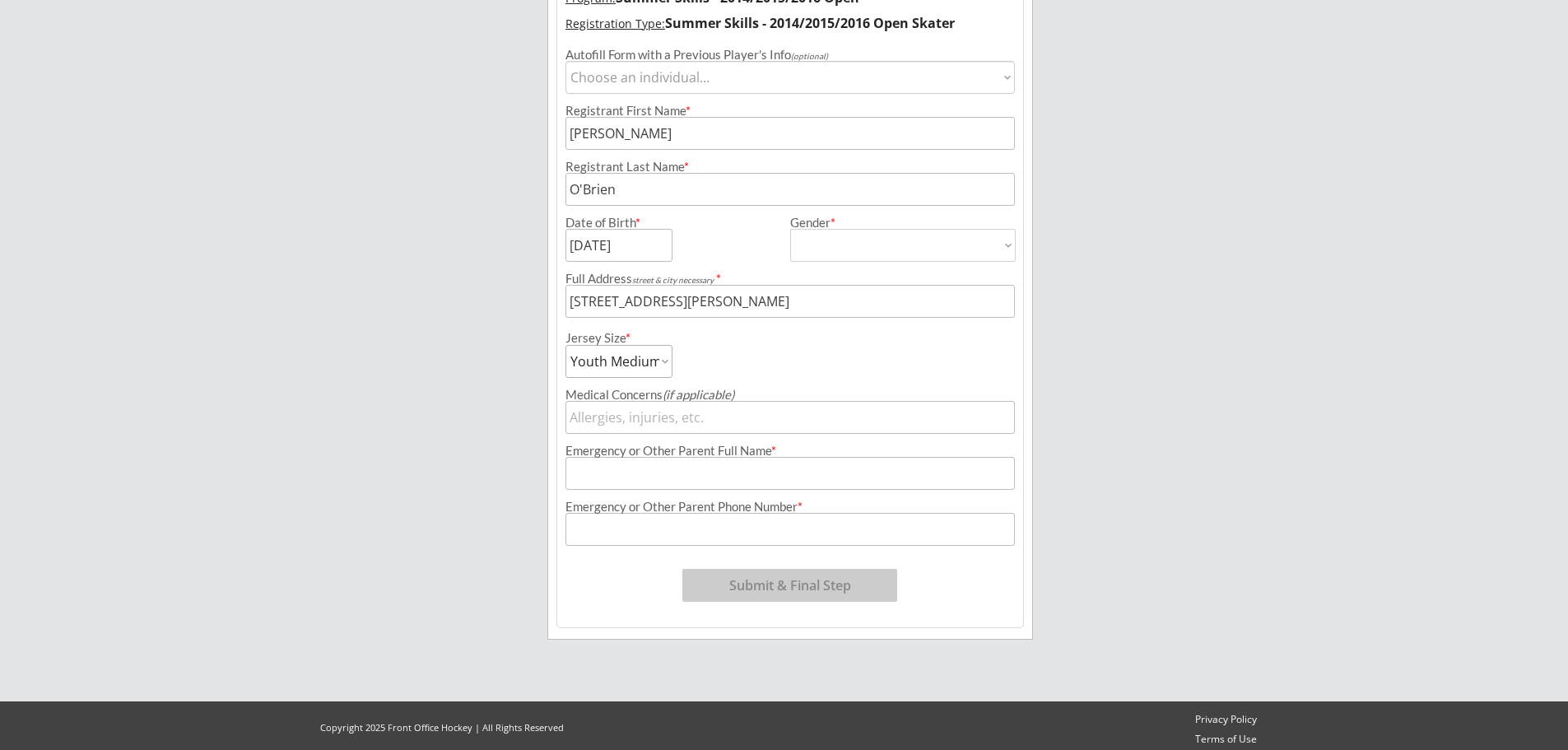
scroll to position [247, 0]
click at [739, 469] on input "input" at bounding box center [790, 472] width 450 height 33
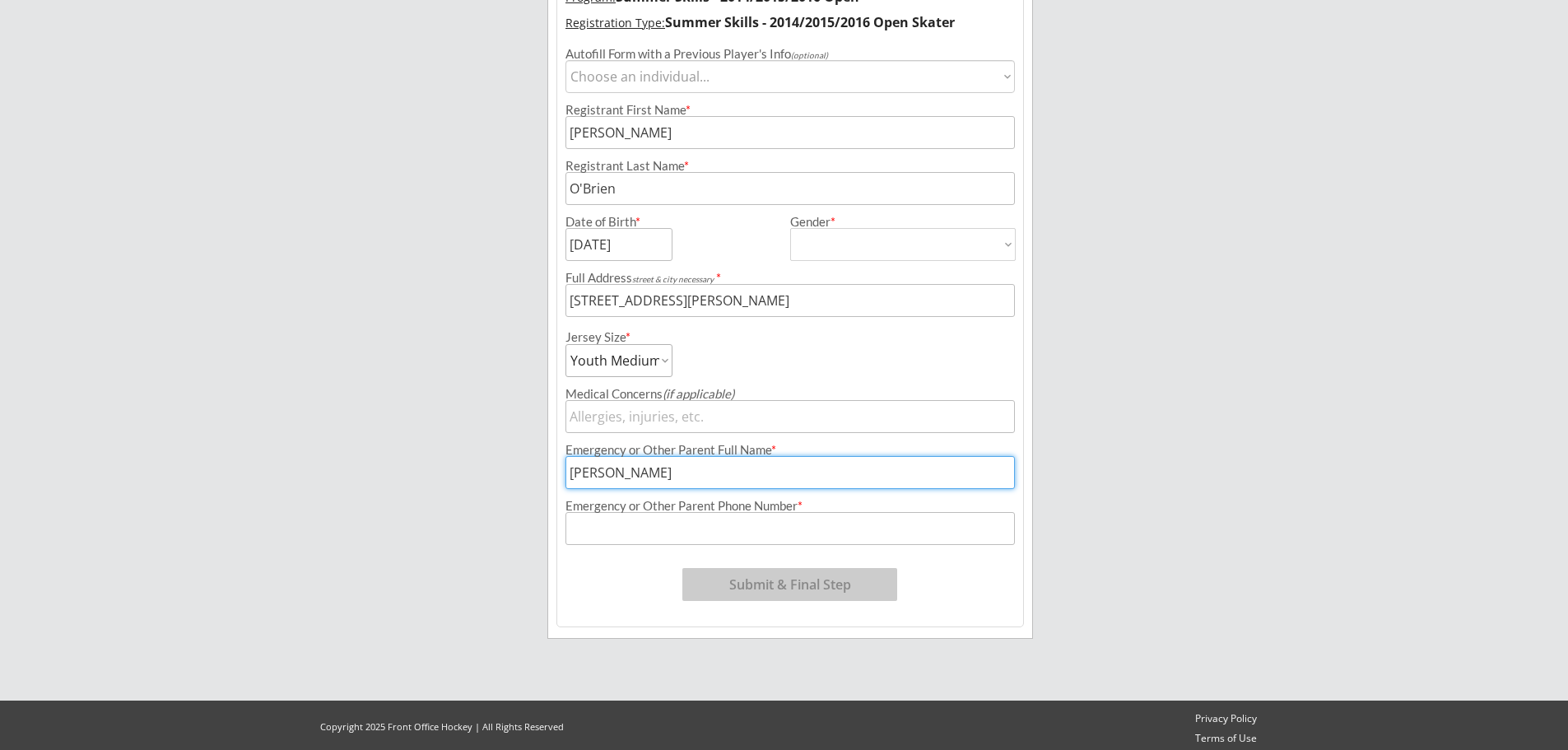
type input "[PERSON_NAME]"
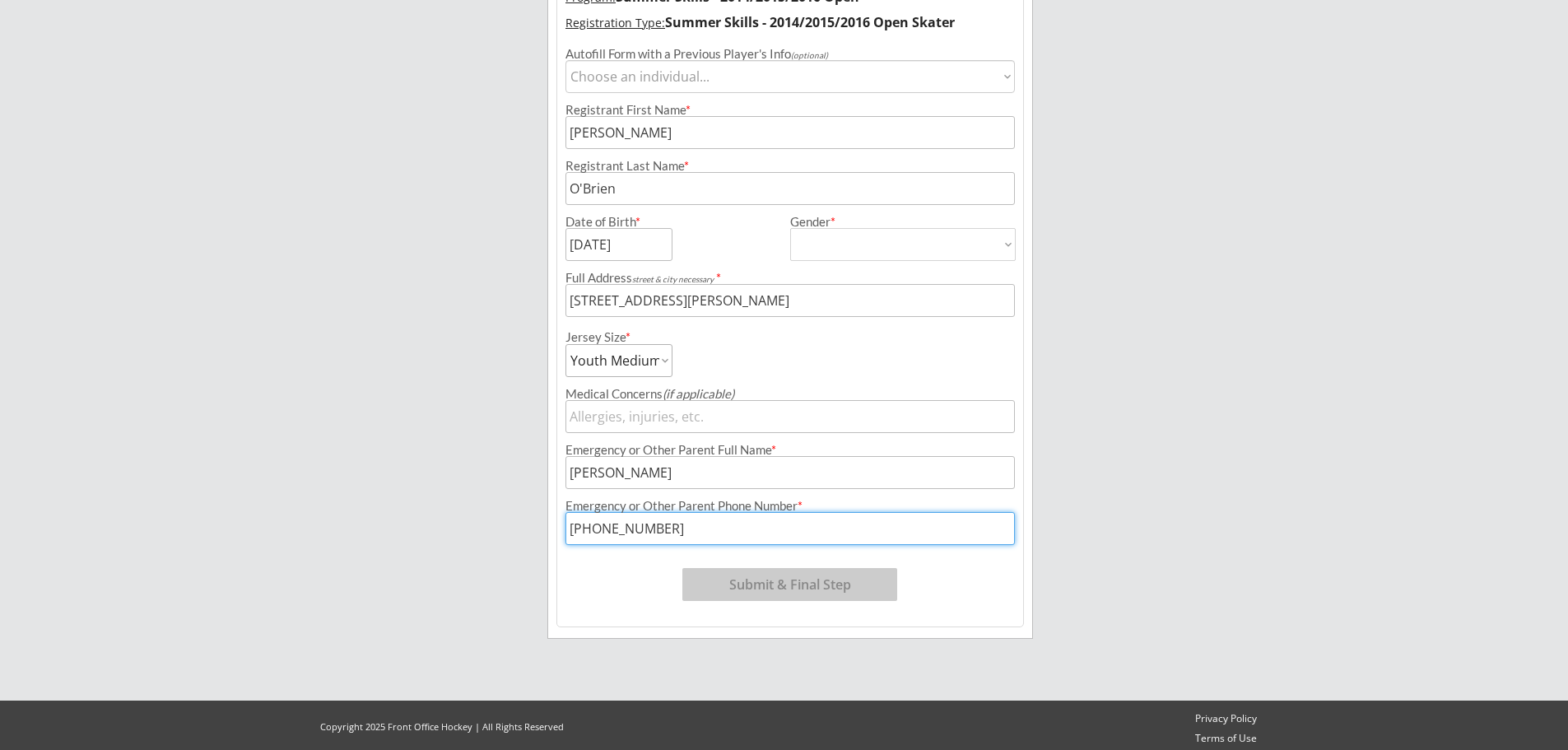
type input "[PHONE_NUMBER]"
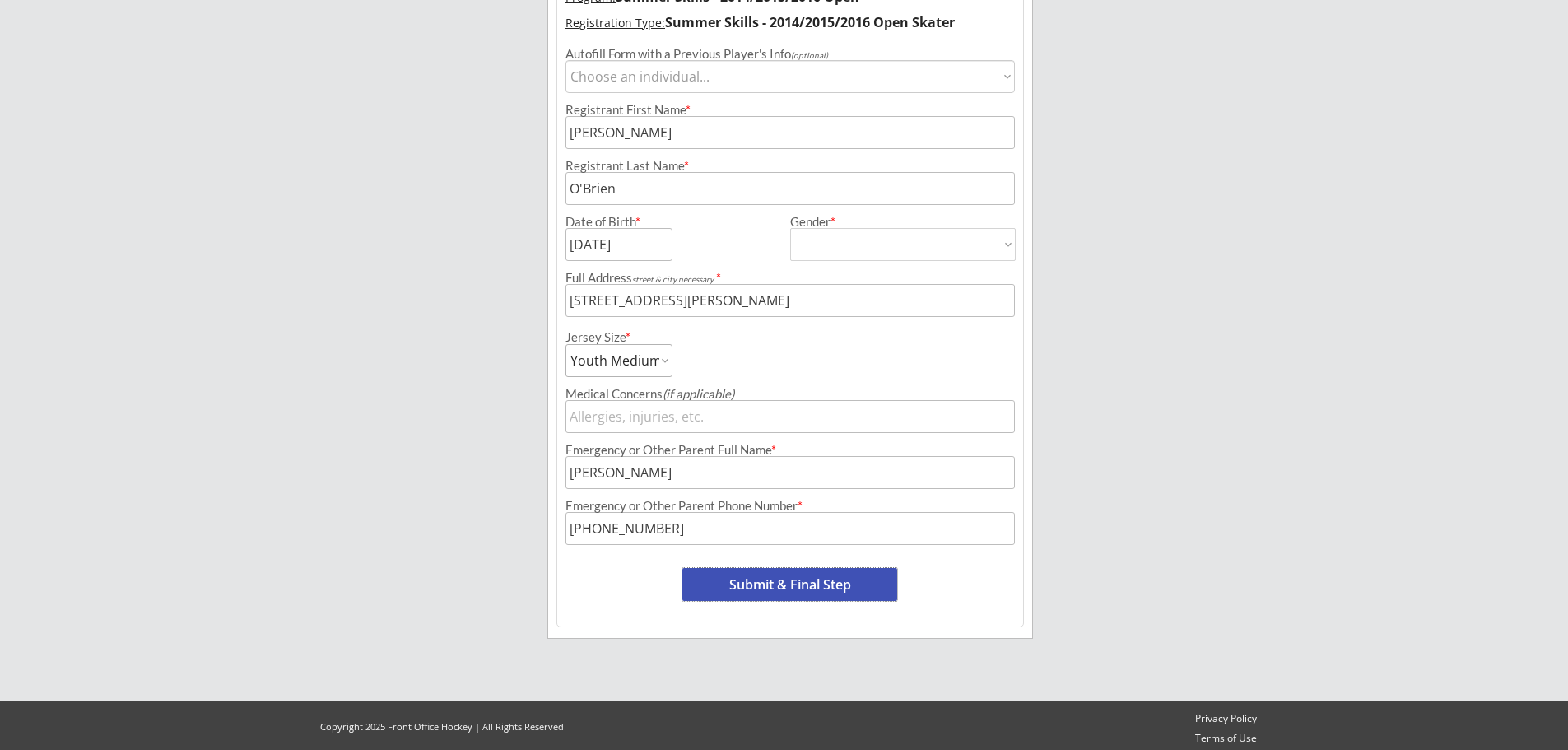
click at [836, 601] on button "Submit & Final Step" at bounding box center [789, 584] width 215 height 33
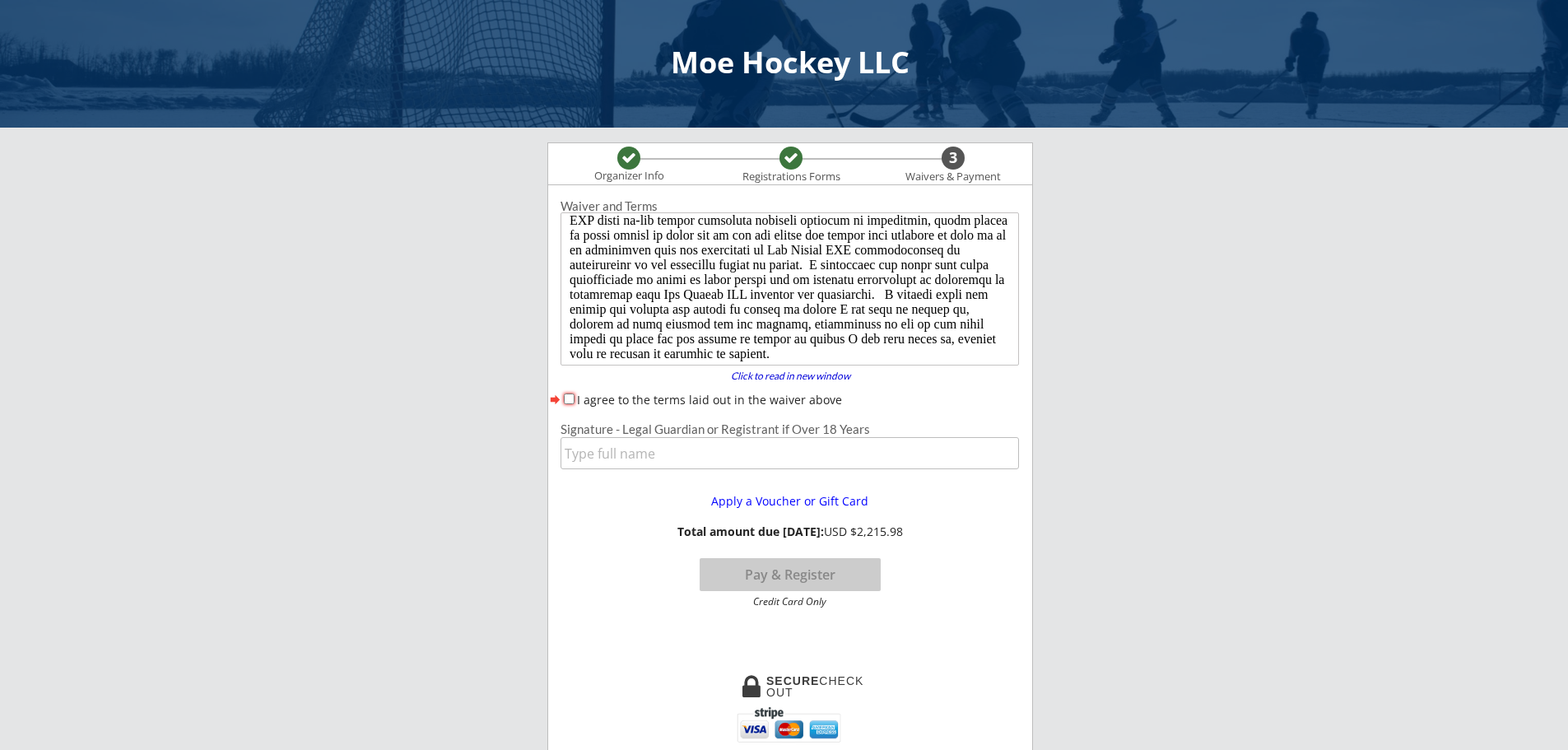
scroll to position [171, 0]
click at [574, 397] on input "I agree to the terms laid out in the waiver above" at bounding box center [569, 398] width 10 height 10
checkbox input "true"
click at [627, 458] on input "input" at bounding box center [789, 453] width 458 height 32
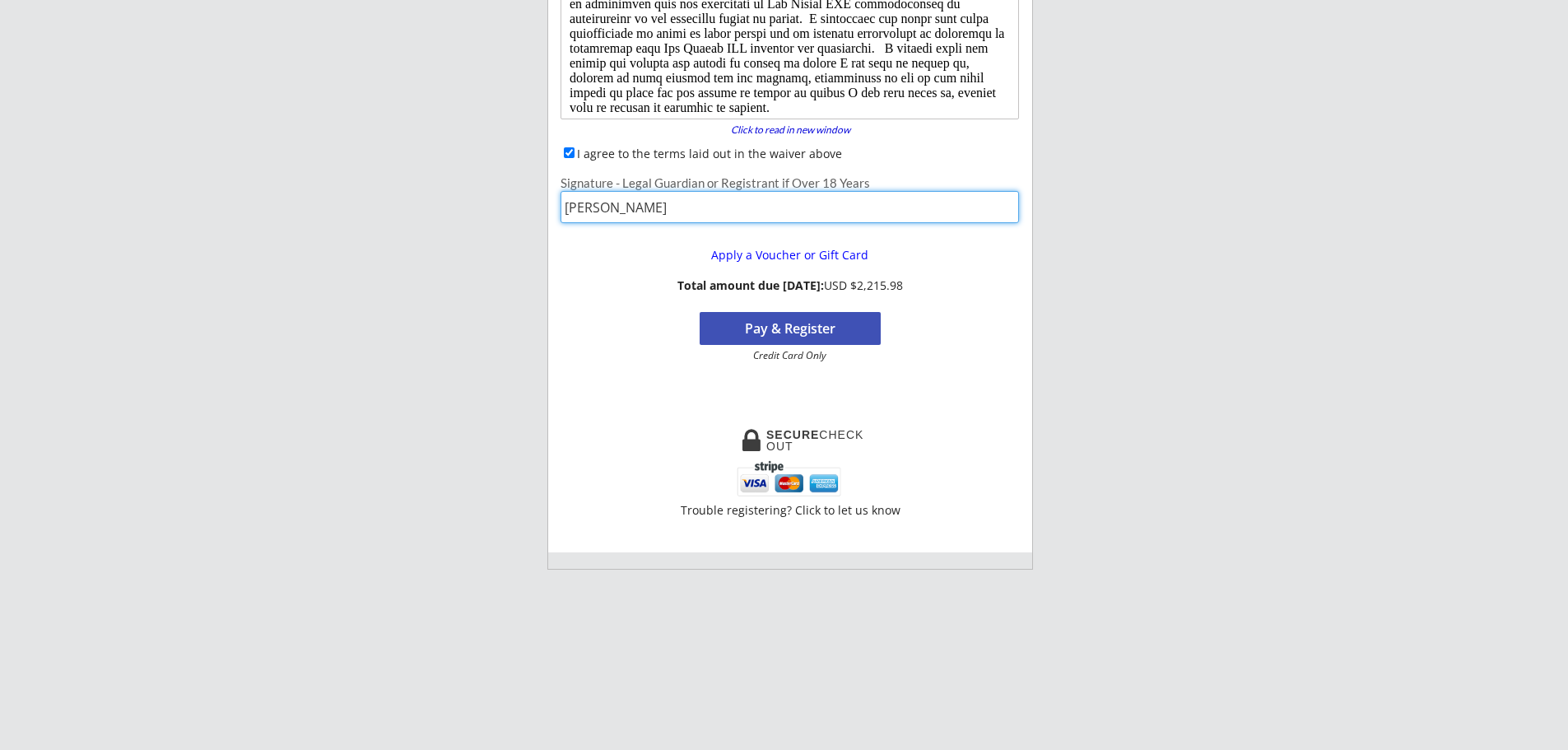
scroll to position [247, 0]
type input "[PERSON_NAME]"
click at [806, 331] on button "Pay & Register" at bounding box center [790, 327] width 181 height 33
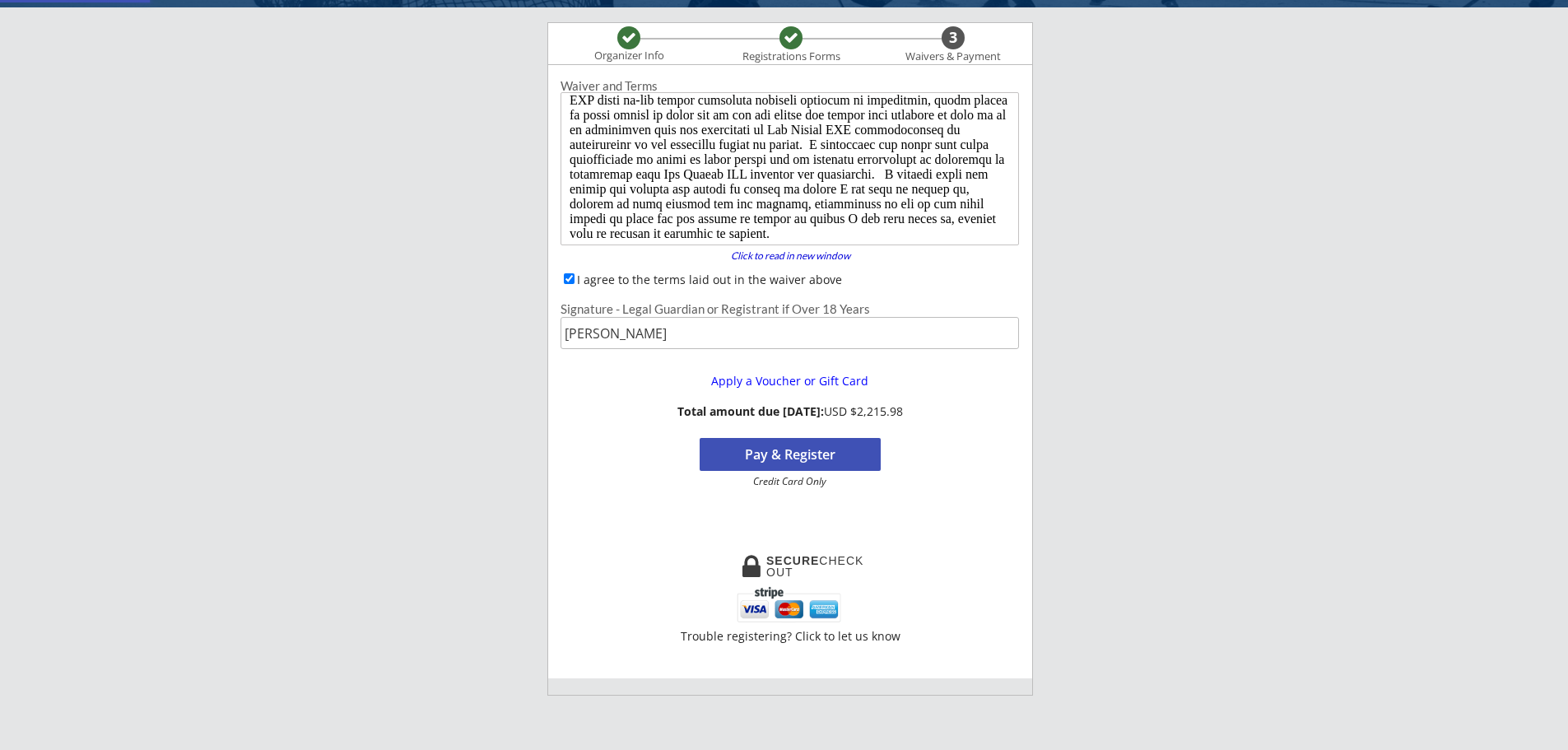
scroll to position [0, 0]
